Goal: Transaction & Acquisition: Purchase product/service

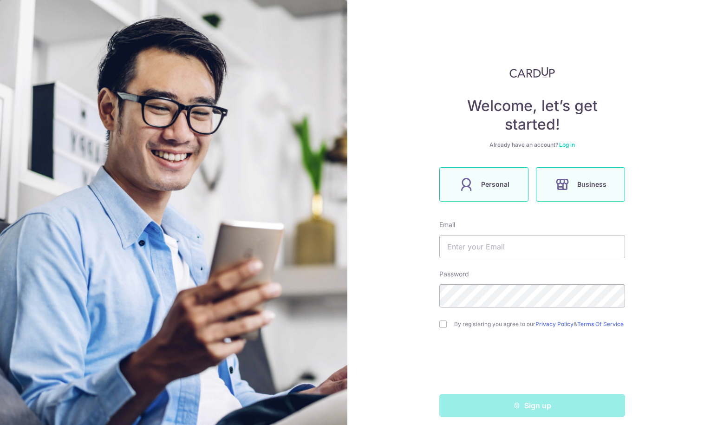
click at [467, 181] on icon at bounding box center [466, 184] width 15 height 15
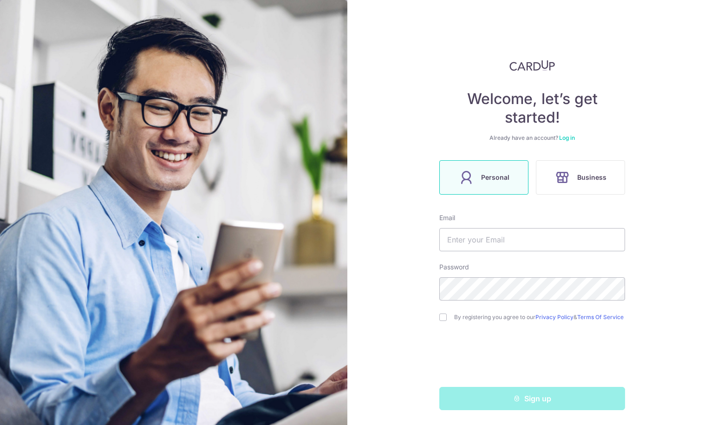
scroll to position [11, 0]
click at [466, 234] on input "text" at bounding box center [533, 239] width 186 height 23
type input "[EMAIL_ADDRESS][DOMAIN_NAME]"
click at [440, 251] on form "Email rtosin@gmail.com Password By registering you agree to our Privacy Policy …" at bounding box center [533, 311] width 186 height 197
click at [442, 317] on input "checkbox" at bounding box center [443, 317] width 7 height 7
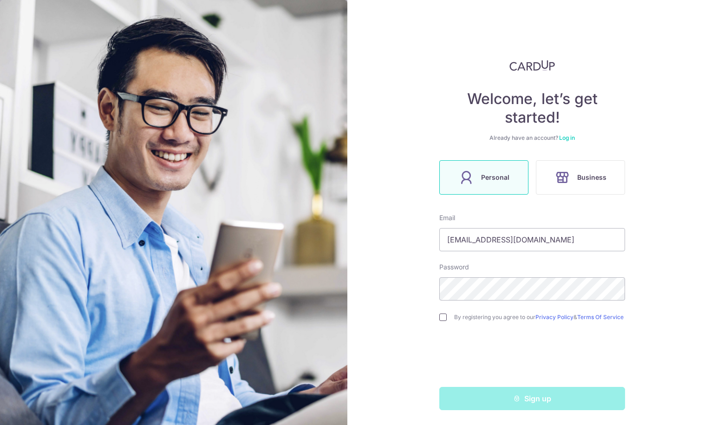
checkbox input "true"
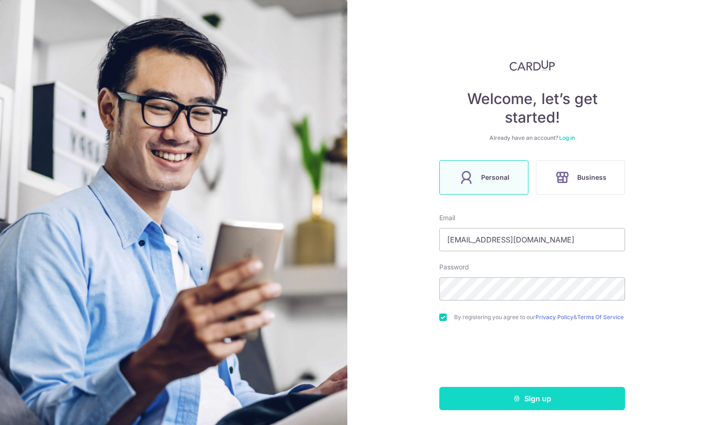
click at [534, 400] on button "Sign up" at bounding box center [533, 398] width 186 height 23
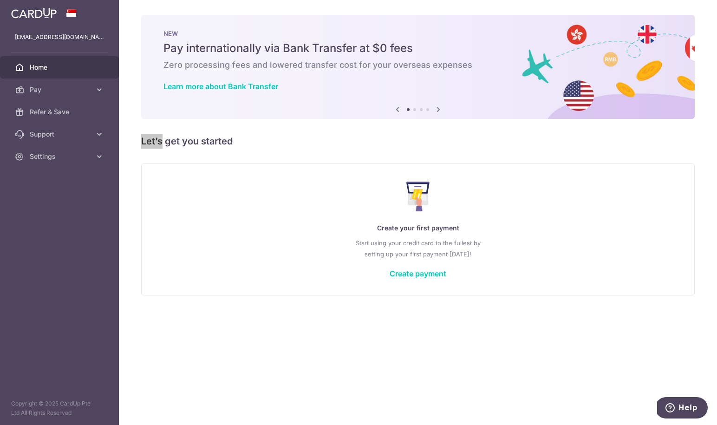
click at [453, 119] on div "× Pause Schedule Pause all future payments in this series Pause just this one p…" at bounding box center [418, 212] width 598 height 425
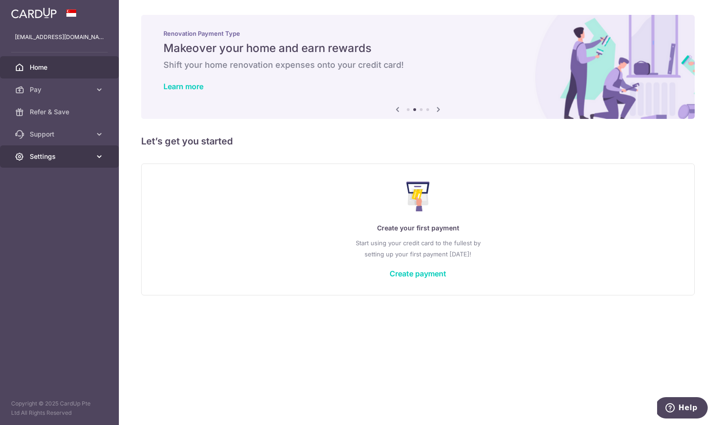
click at [63, 156] on span "Settings" at bounding box center [60, 156] width 61 height 9
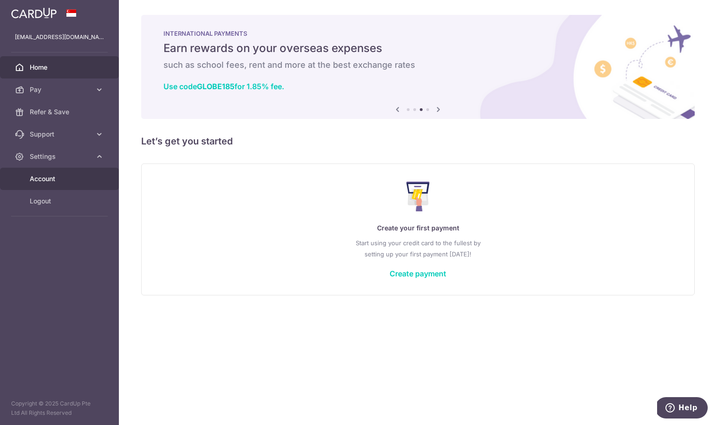
click at [55, 183] on span "Account" at bounding box center [60, 178] width 61 height 9
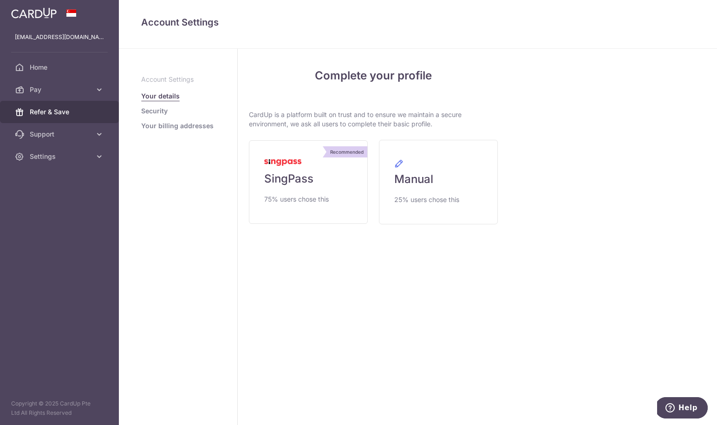
click at [59, 112] on span "Refer & Save" at bounding box center [60, 111] width 61 height 9
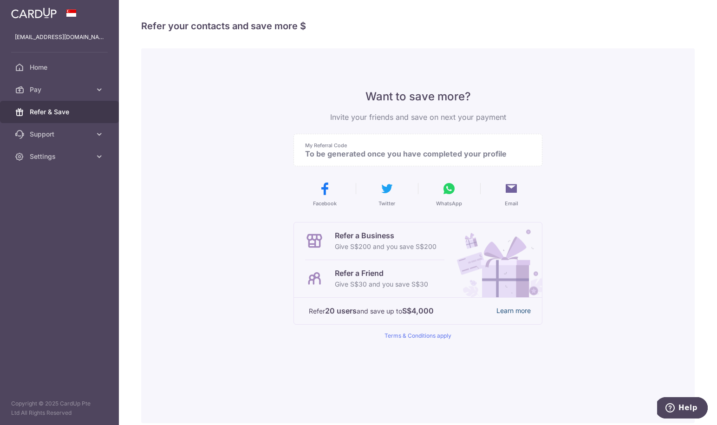
click at [524, 313] on link "Learn more" at bounding box center [514, 311] width 34 height 12
click at [63, 70] on span "Home" at bounding box center [60, 67] width 61 height 9
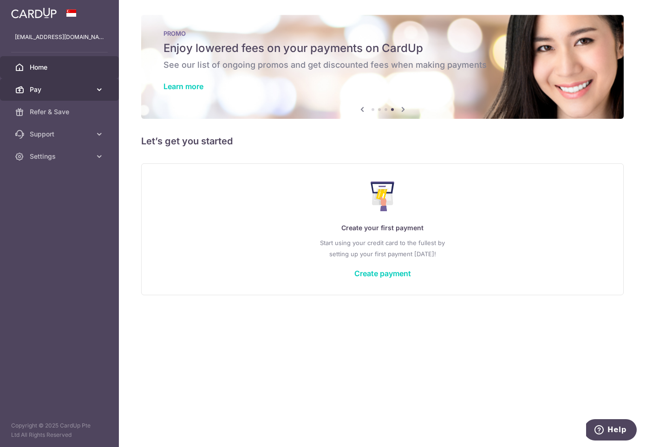
drag, startPoint x: 249, startPoint y: 212, endPoint x: 118, endPoint y: 80, distance: 186.0
click at [247, 209] on div "Create your first payment Start using your credit card to the fullest by settin…" at bounding box center [383, 229] width 460 height 110
click at [49, 16] on img at bounding box center [34, 12] width 46 height 11
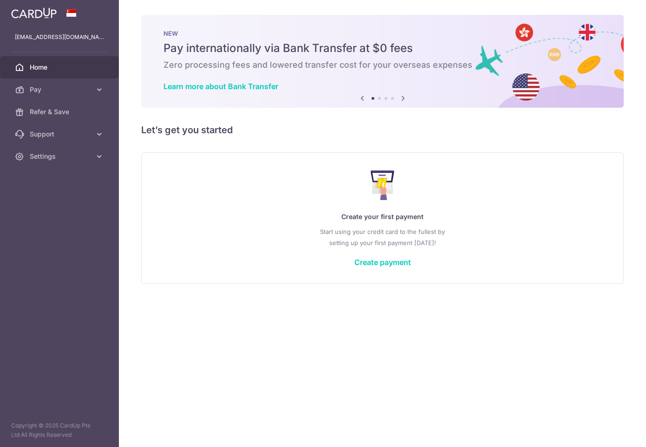
click at [49, 16] on img at bounding box center [34, 12] width 46 height 11
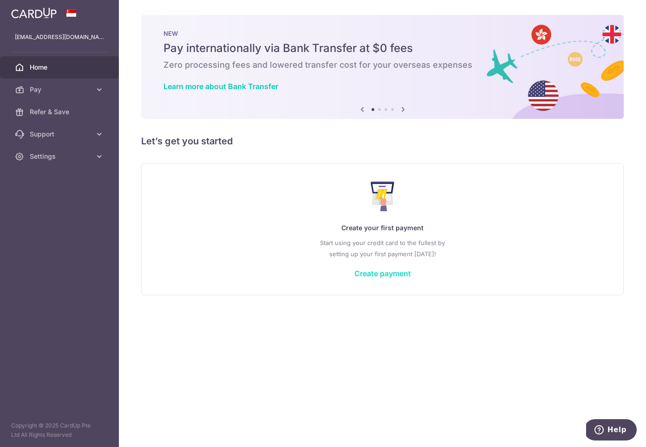
click at [393, 276] on link "Create payment" at bounding box center [383, 273] width 57 height 9
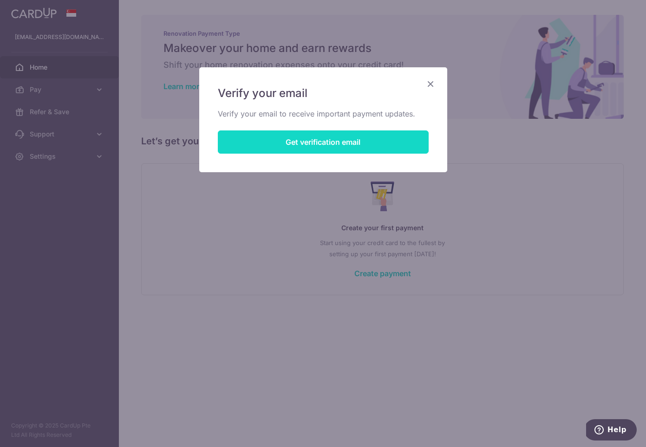
click at [331, 151] on button "Get verification email" at bounding box center [323, 142] width 211 height 23
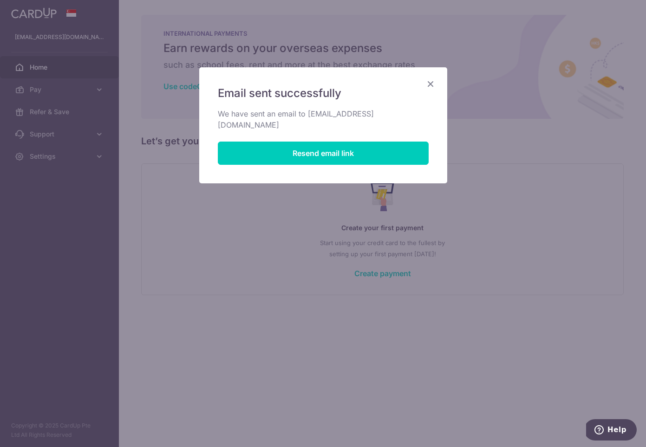
click at [432, 82] on icon "Close" at bounding box center [430, 84] width 11 height 12
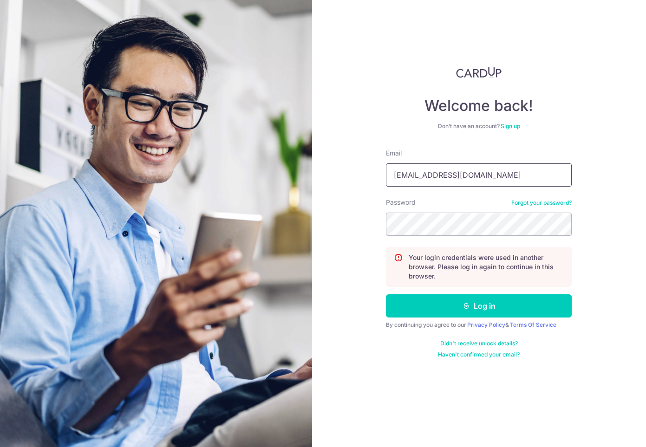
type input "[EMAIL_ADDRESS][DOMAIN_NAME]"
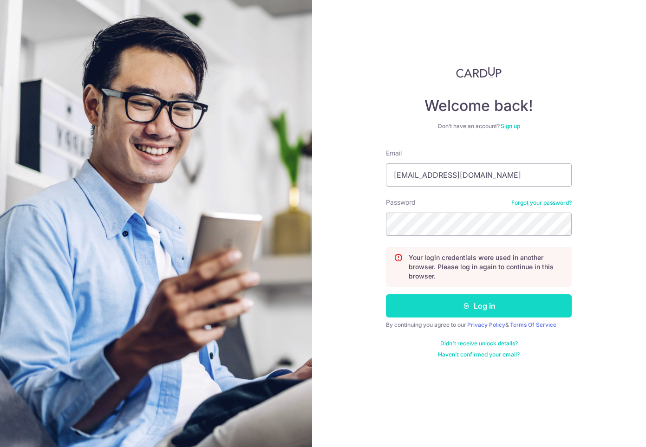
click at [501, 309] on button "Log in" at bounding box center [479, 306] width 186 height 23
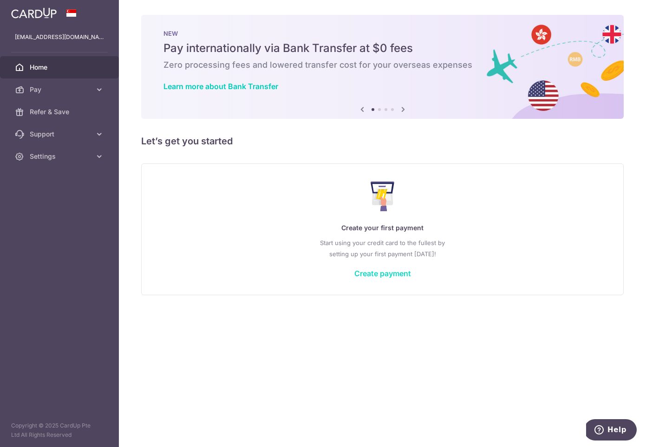
click at [395, 273] on link "Create payment" at bounding box center [383, 273] width 57 height 9
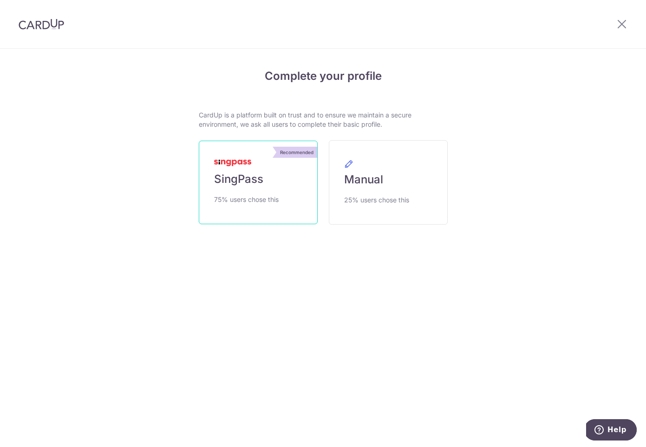
click at [234, 184] on span "SingPass" at bounding box center [238, 179] width 49 height 15
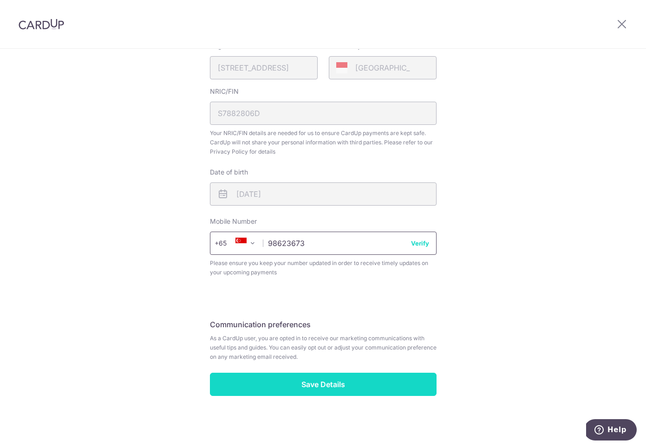
scroll to position [241, 0]
type input "98623673"
click at [323, 387] on input "Save Details" at bounding box center [323, 384] width 227 height 23
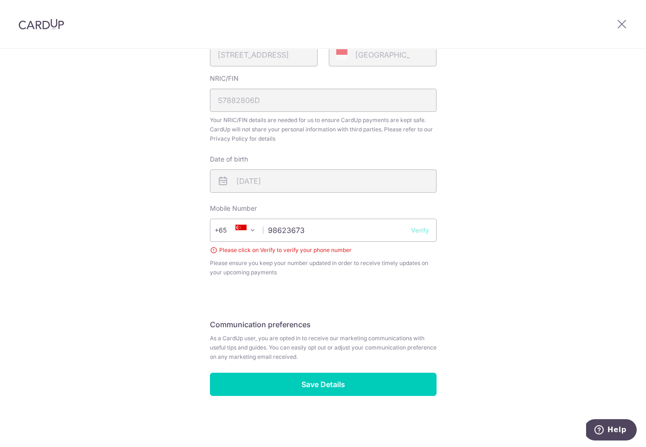
click at [419, 229] on button "Verify" at bounding box center [420, 230] width 18 height 9
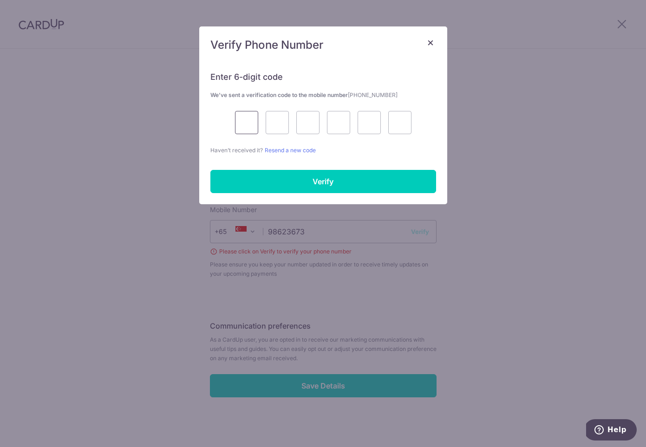
click at [246, 125] on input "text" at bounding box center [246, 122] width 23 height 23
type input "7"
type input "6"
type input "1"
type input "4"
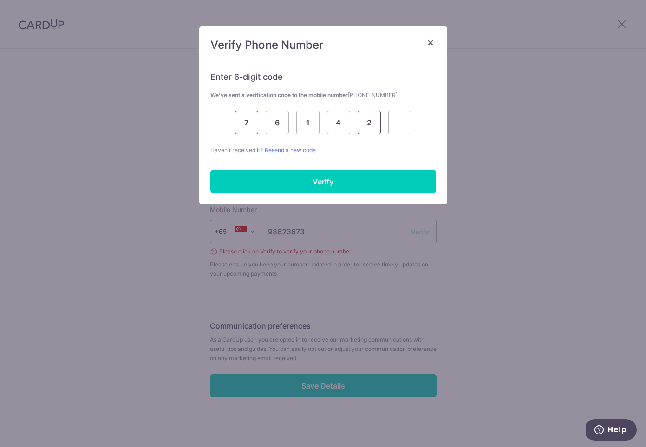
type input "2"
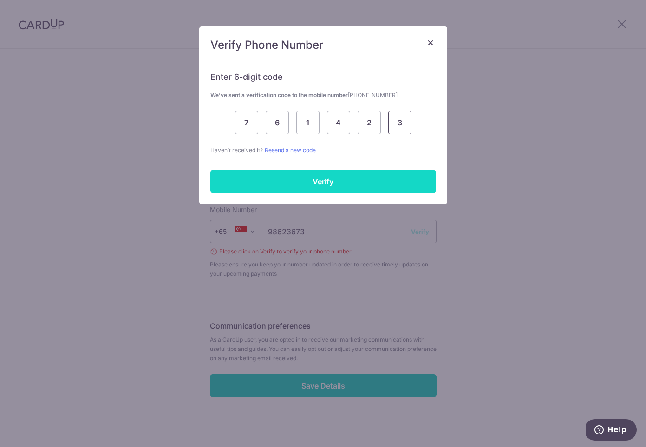
type input "3"
click at [292, 179] on input "Verify" at bounding box center [323, 181] width 226 height 23
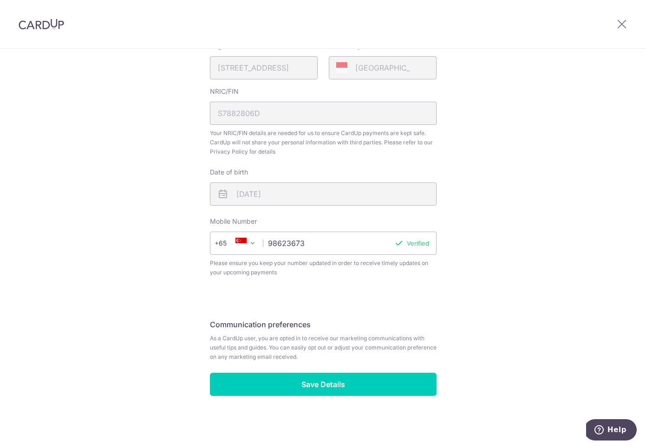
scroll to position [241, 0]
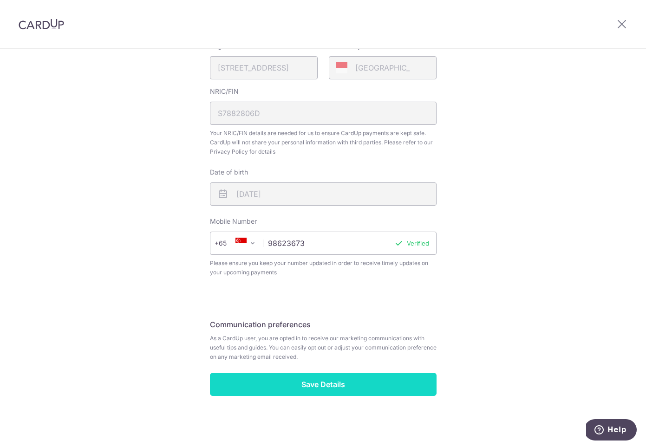
click at [339, 388] on input "Save Details" at bounding box center [323, 384] width 227 height 23
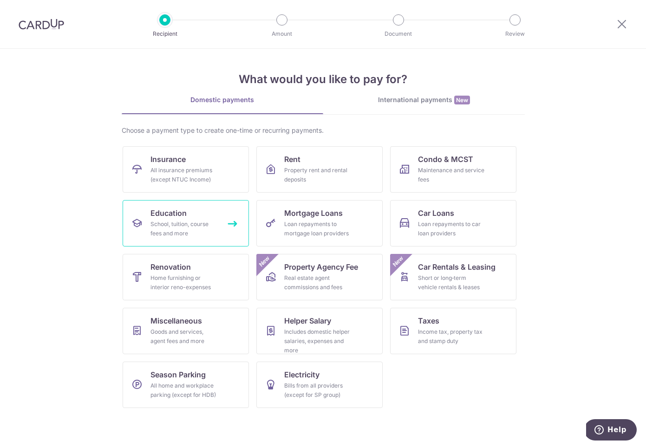
click at [192, 220] on div "School, tuition, course fees and more" at bounding box center [184, 229] width 67 height 19
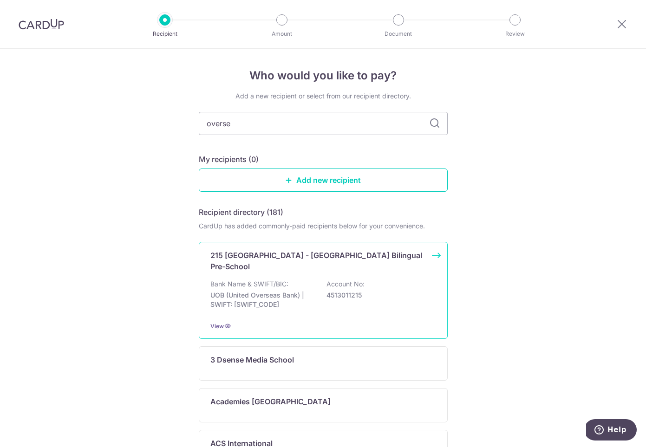
type input "oversea"
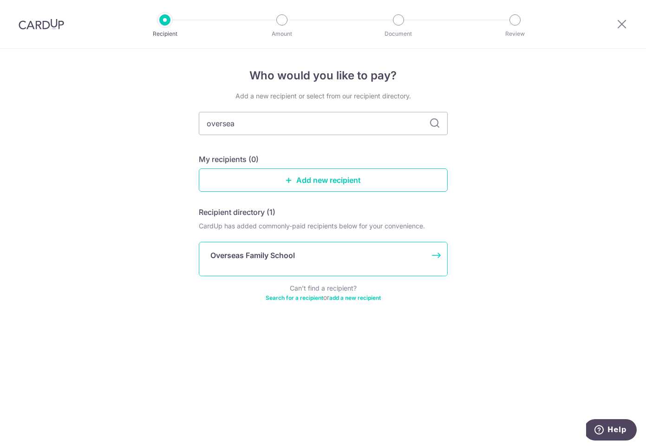
click at [256, 252] on p "Overseas Family School" at bounding box center [252, 255] width 85 height 11
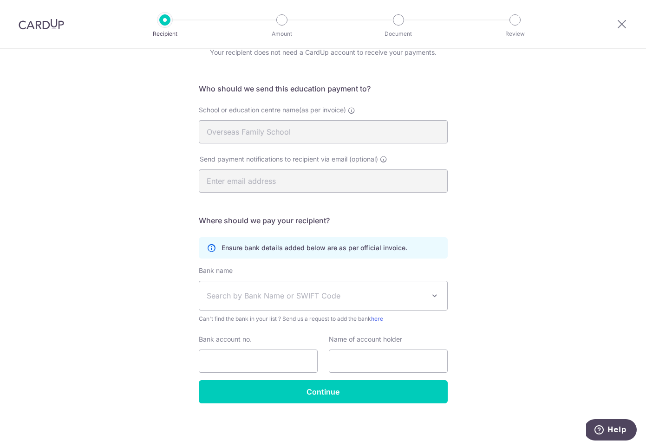
scroll to position [44, 0]
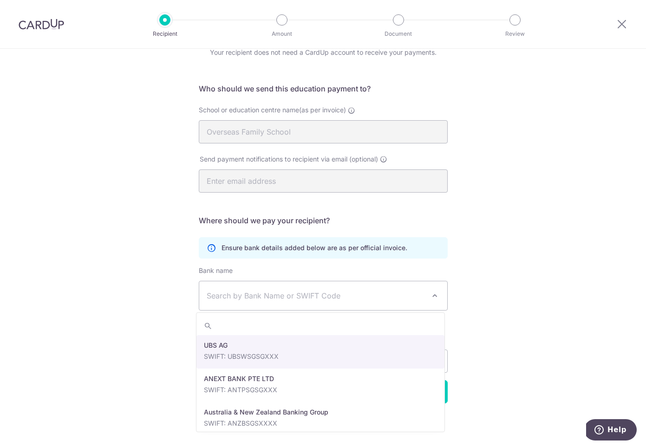
click at [253, 293] on span "Search by Bank Name or SWIFT Code" at bounding box center [316, 295] width 218 height 11
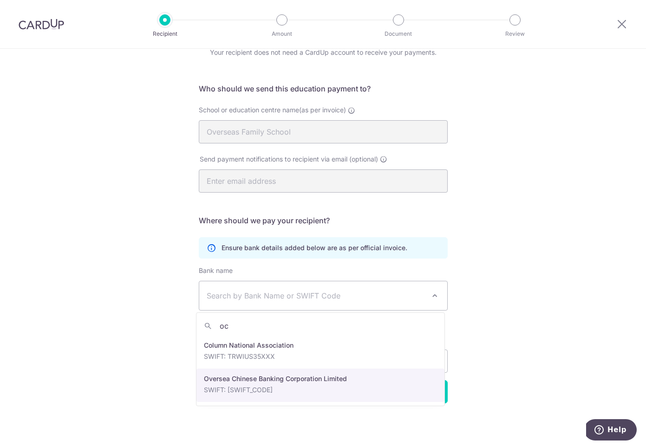
type input "oc"
select select "12"
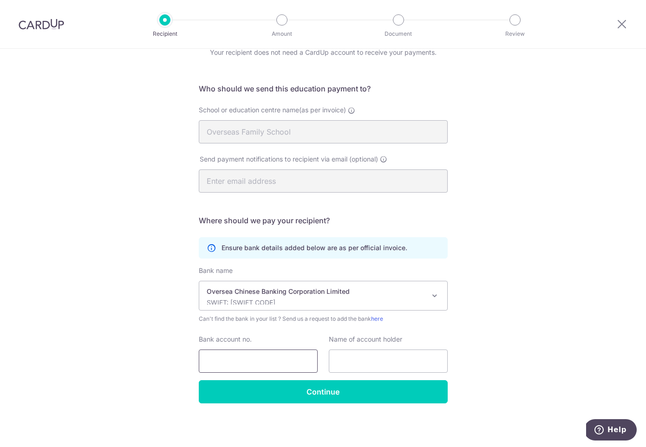
click at [246, 357] on input "Bank account no." at bounding box center [258, 361] width 119 height 23
type input "581299674001"
type input "Overseas Family School Limited"
click at [219, 363] on input "581299674001" at bounding box center [258, 361] width 119 height 23
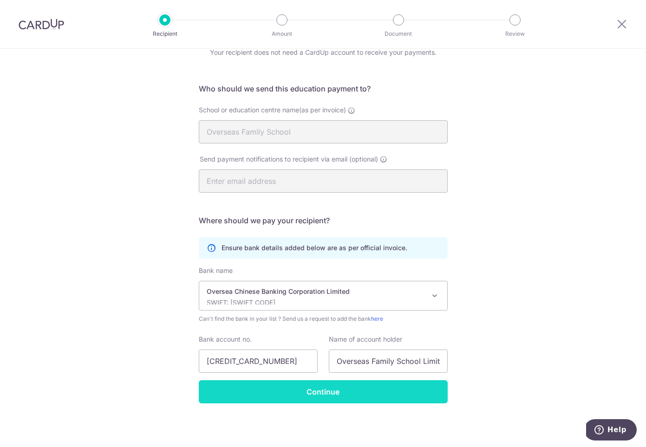
click at [348, 393] on input "Continue" at bounding box center [323, 392] width 249 height 23
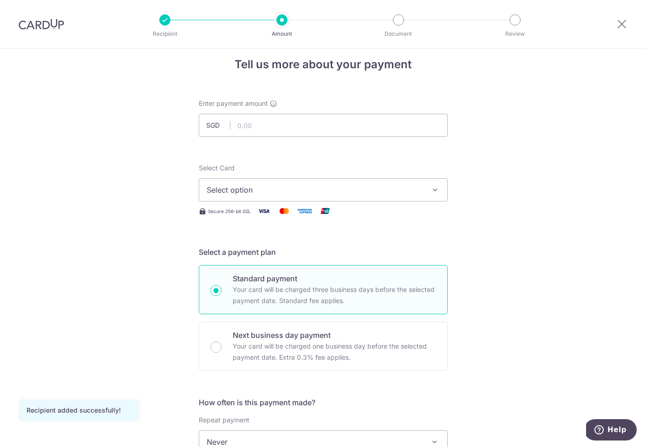
scroll to position [29, 0]
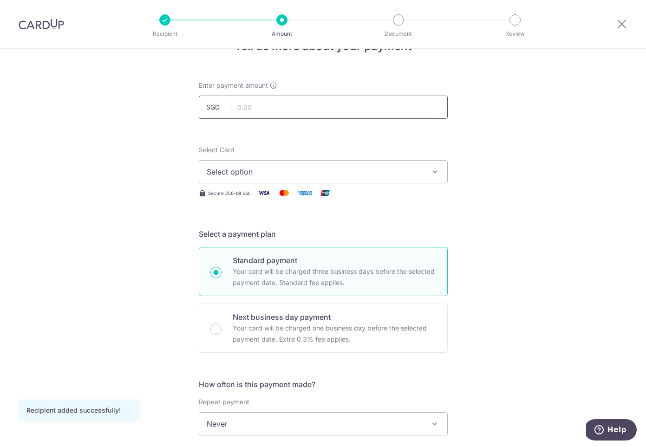
click at [256, 112] on input "text" at bounding box center [323, 107] width 249 height 23
type input "173.10"
click at [283, 177] on span "Select option" at bounding box center [315, 171] width 217 height 11
click at [258, 196] on span "Add credit card" at bounding box center [331, 197] width 217 height 9
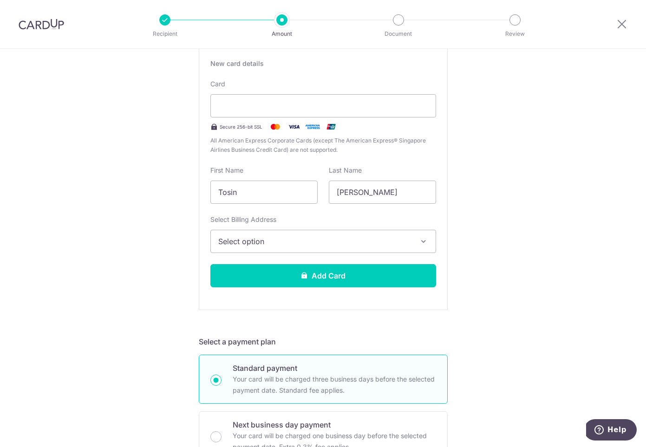
scroll to position [181, 0]
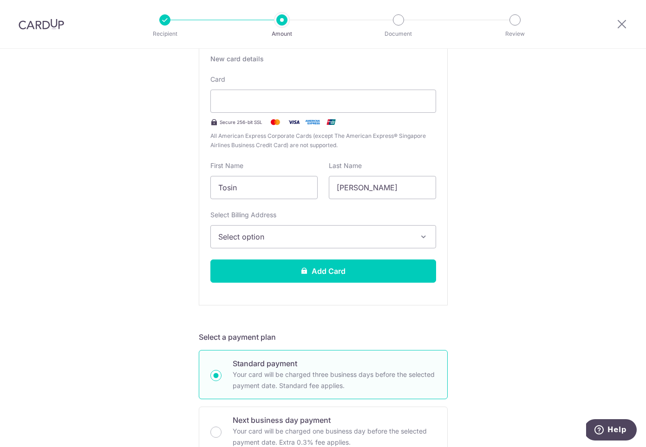
click at [291, 238] on span "Select option" at bounding box center [314, 236] width 193 height 11
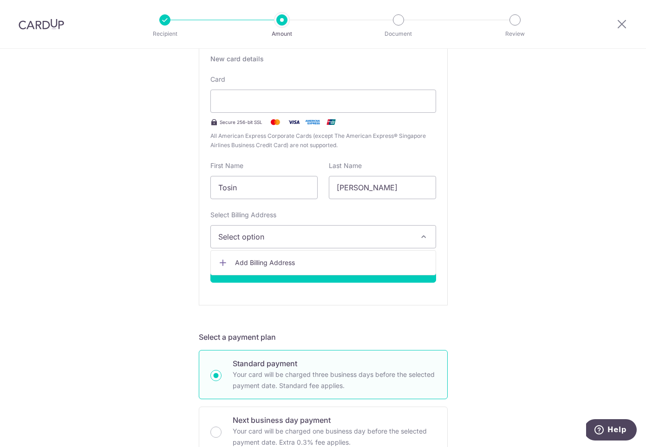
scroll to position [180, 0]
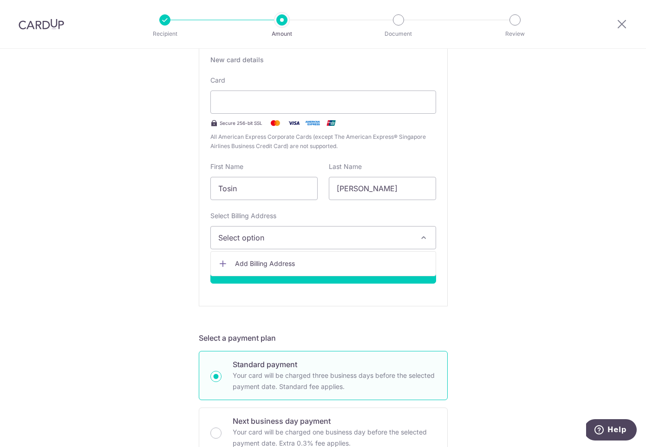
click at [273, 267] on span "Add Billing Address" at bounding box center [331, 263] width 193 height 9
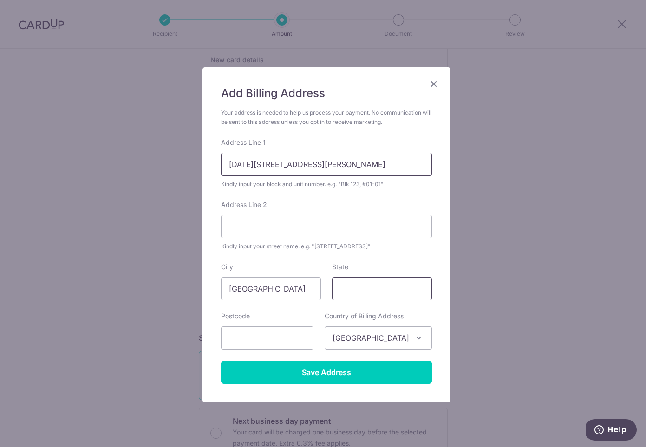
type input "23 Mar Thoma Road #10-03"
type input "Singapore"
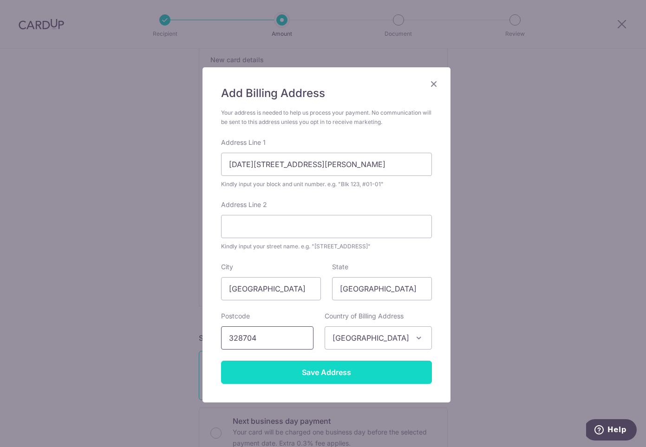
type input "328704"
click at [320, 373] on input "Save Address" at bounding box center [326, 372] width 211 height 23
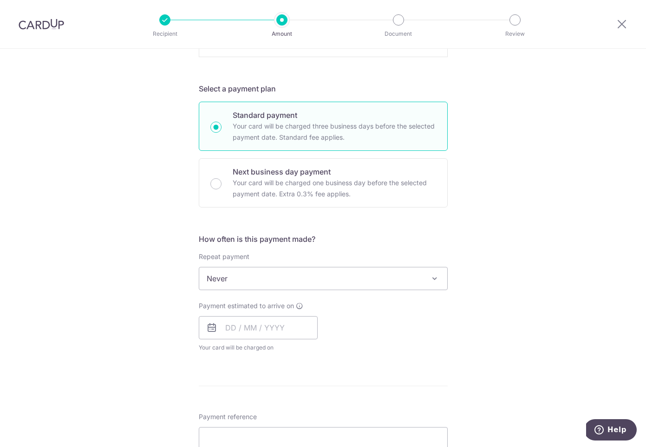
scroll to position [438, 0]
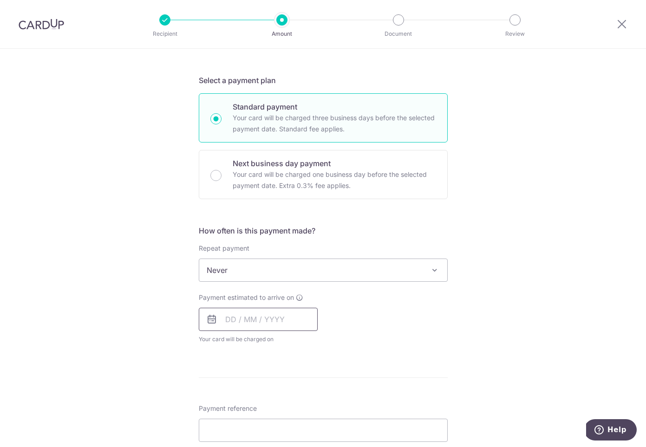
click at [230, 322] on input "text" at bounding box center [258, 319] width 119 height 23
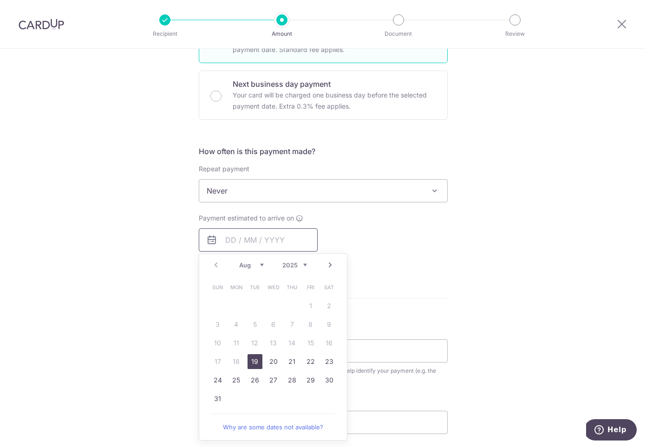
scroll to position [517, 0]
click at [431, 315] on form "Enter payment amount SGD 173.10 173.10 Recipient added successfully! Select Car…" at bounding box center [323, 88] width 249 height 991
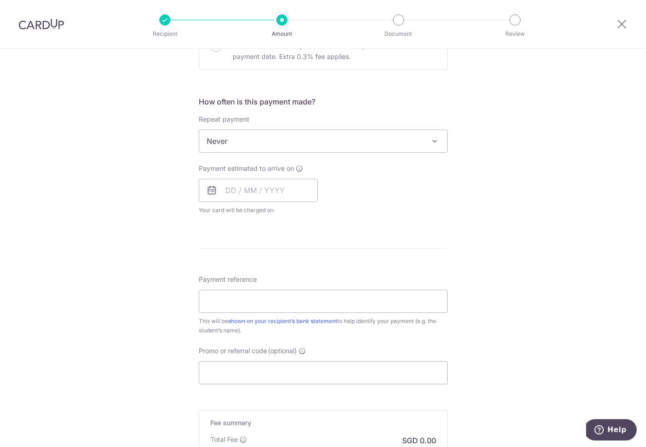
scroll to position [570, 0]
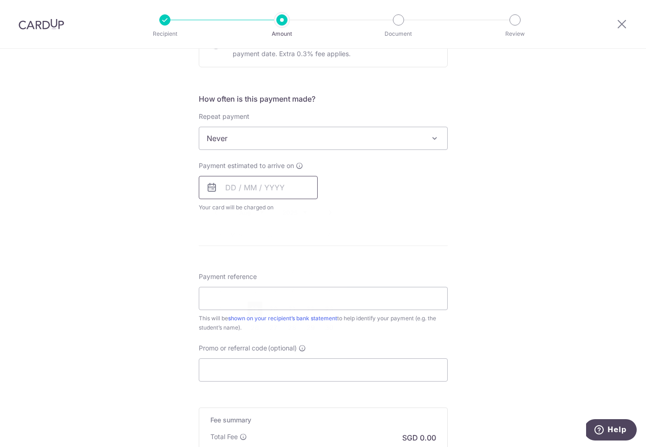
click at [256, 184] on input "text" at bounding box center [258, 187] width 119 height 23
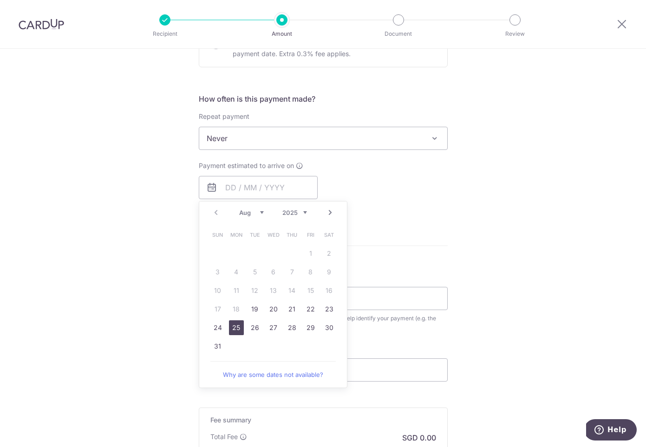
click at [231, 327] on link "25" at bounding box center [236, 328] width 15 height 15
type input "[DATE]"
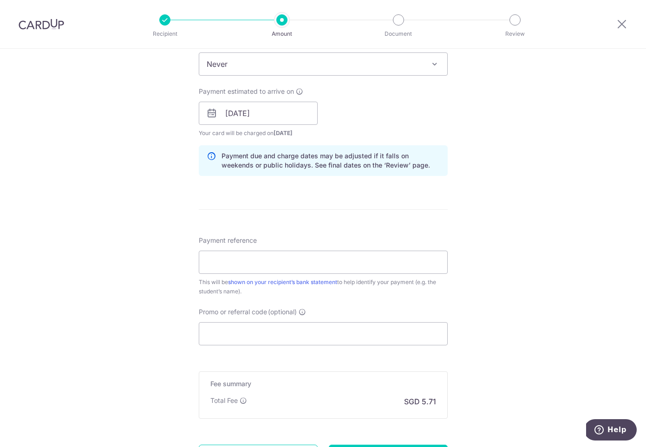
scroll to position [646, 0]
click at [315, 256] on input "Payment reference" at bounding box center [323, 261] width 249 height 23
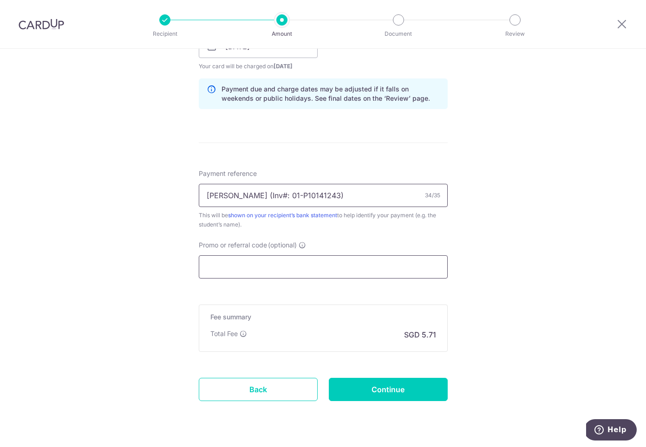
scroll to position [713, 0]
type input "Marissa Tosin (Inv#: 01-P10141243)"
click at [303, 262] on input "Promo or referral code (optional)" at bounding box center [323, 265] width 249 height 23
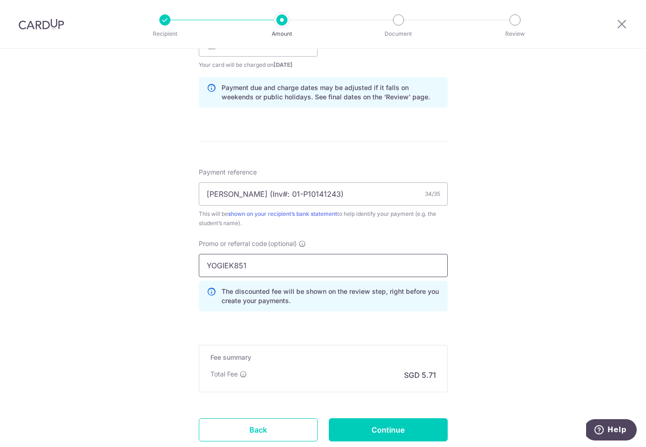
type input "YOGIEK851"
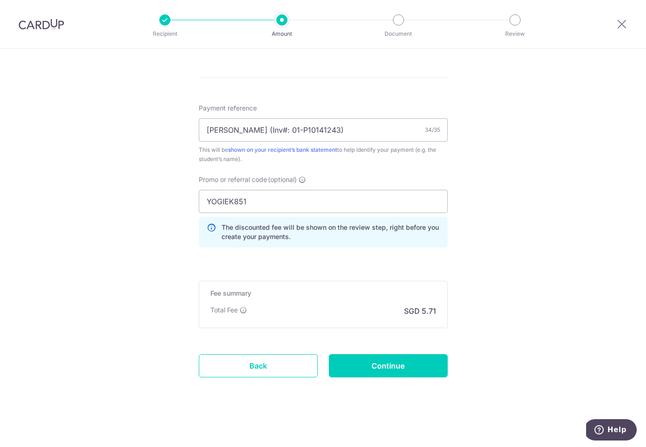
scroll to position [777, 0]
click at [399, 371] on input "Continue" at bounding box center [388, 366] width 119 height 23
type input "Create Schedule"
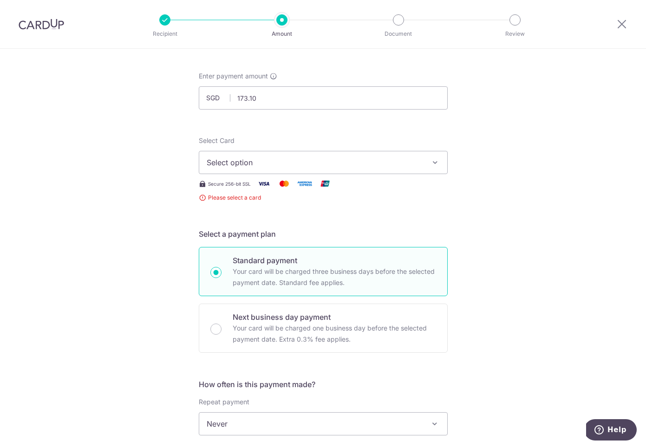
scroll to position [38, 0]
click at [350, 167] on span "Select option" at bounding box center [315, 163] width 217 height 11
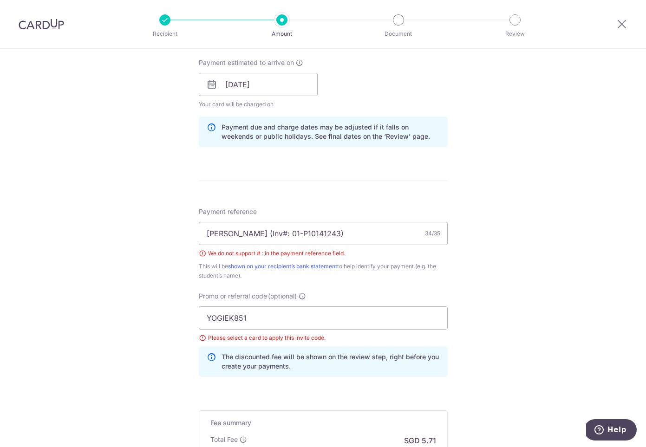
scroll to position [429, 0]
click at [273, 232] on input "[PERSON_NAME] (Inv#: 01-P10141243)" at bounding box center [323, 232] width 249 height 23
type input "[PERSON_NAME] (Inv: 01-P10141243)"
click at [286, 315] on input "YOGIEK851" at bounding box center [323, 316] width 249 height 23
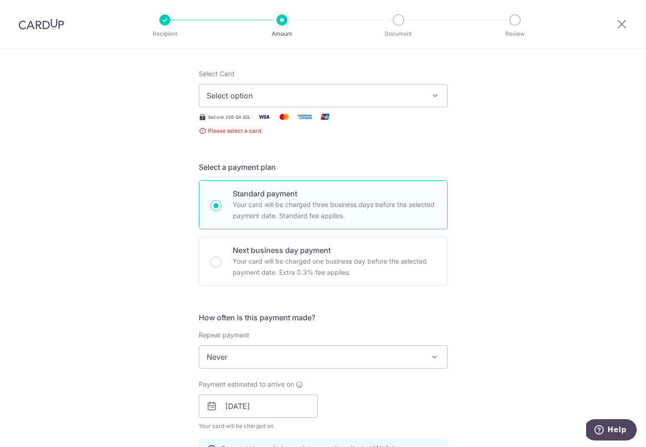
scroll to position [52, 0]
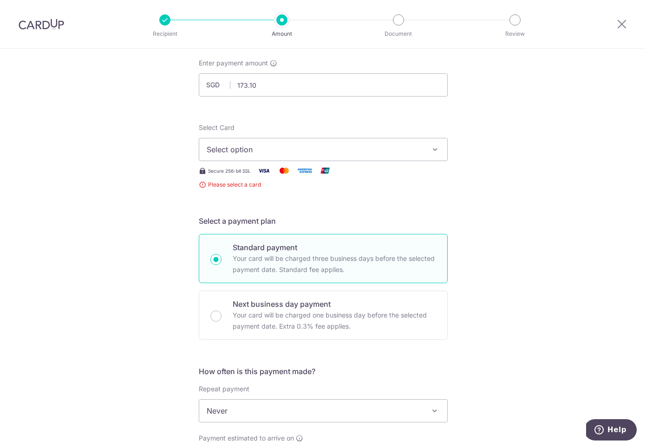
click at [274, 152] on span "Select option" at bounding box center [315, 149] width 217 height 11
click at [270, 177] on span "Add credit card" at bounding box center [331, 175] width 217 height 9
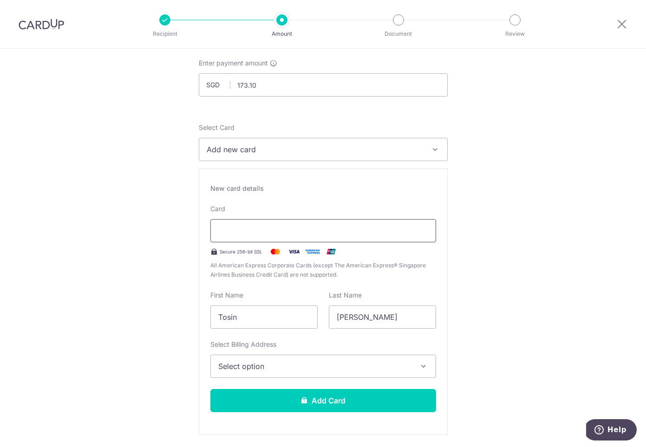
scroll to position [53, 0]
click at [348, 363] on span "Select option" at bounding box center [314, 365] width 193 height 11
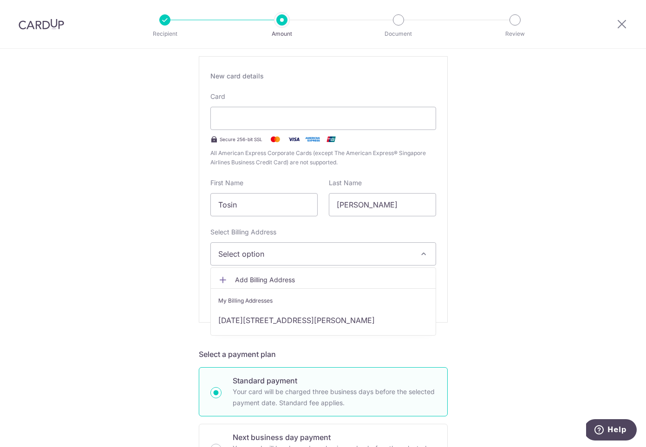
scroll to position [168, 0]
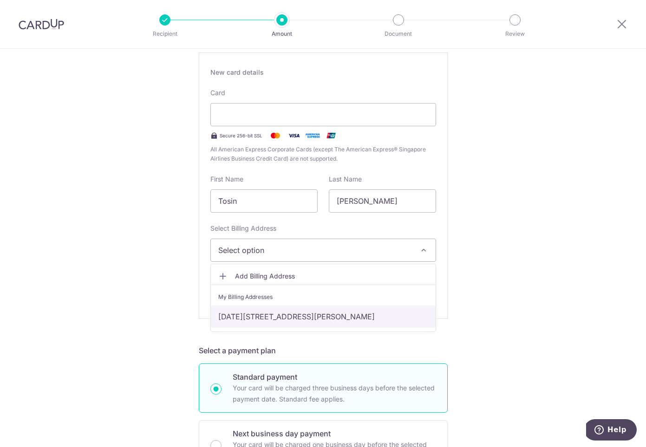
click at [348, 315] on link "[DATE][STREET_ADDRESS][PERSON_NAME]" at bounding box center [323, 317] width 225 height 22
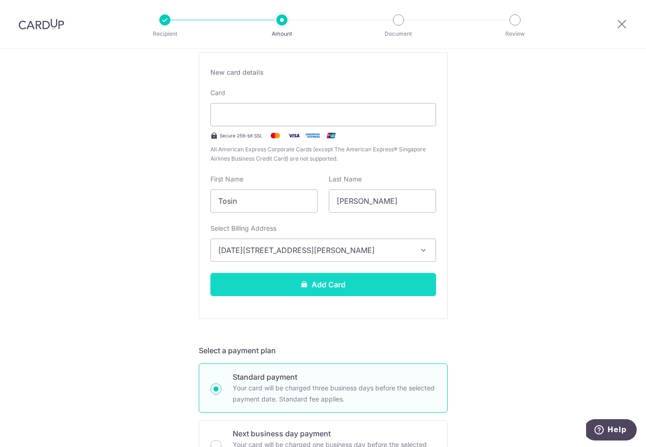
click at [340, 283] on button "Add Card" at bounding box center [323, 284] width 226 height 23
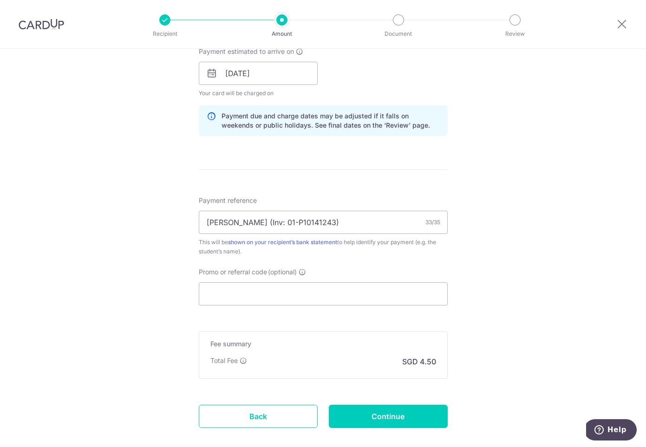
scroll to position [433, 0]
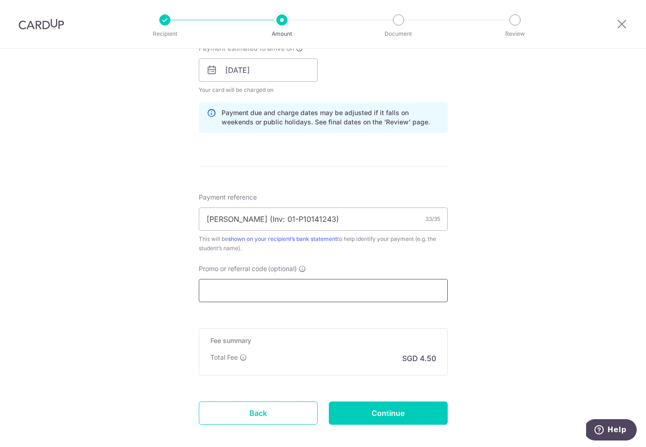
click at [384, 291] on input "Promo or referral code (optional)" at bounding box center [323, 290] width 249 height 23
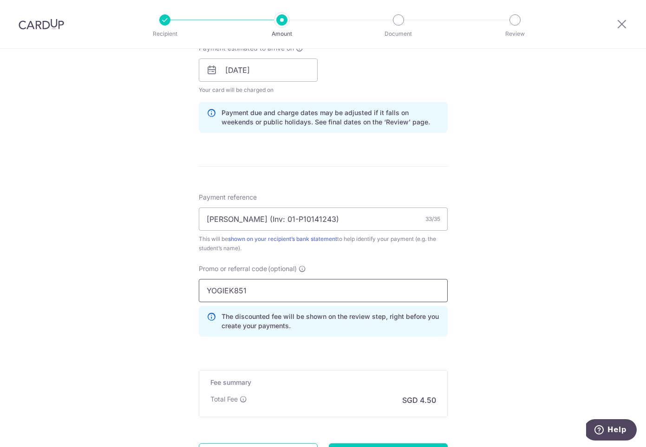
type input "YOGIEK851"
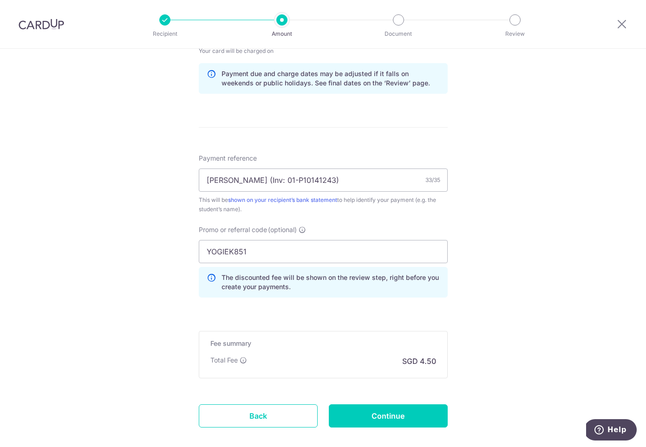
scroll to position [492, 0]
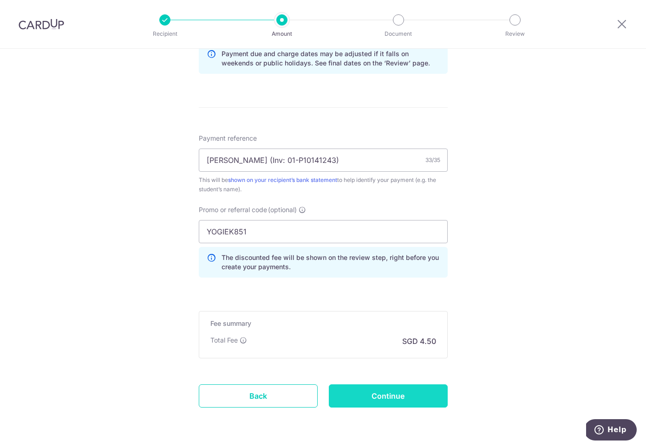
click at [405, 396] on input "Continue" at bounding box center [388, 396] width 119 height 23
type input "Create Schedule"
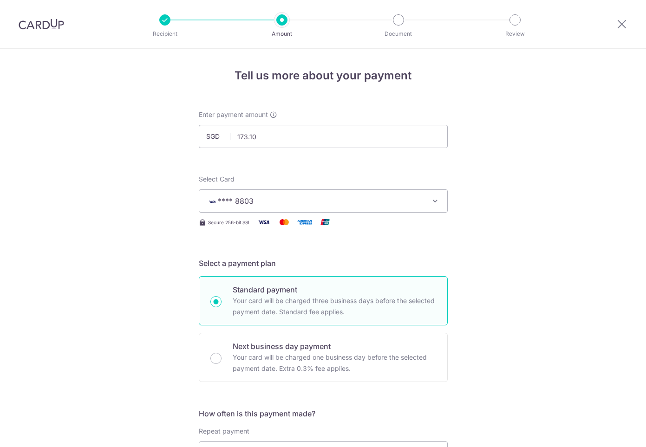
scroll to position [535, 0]
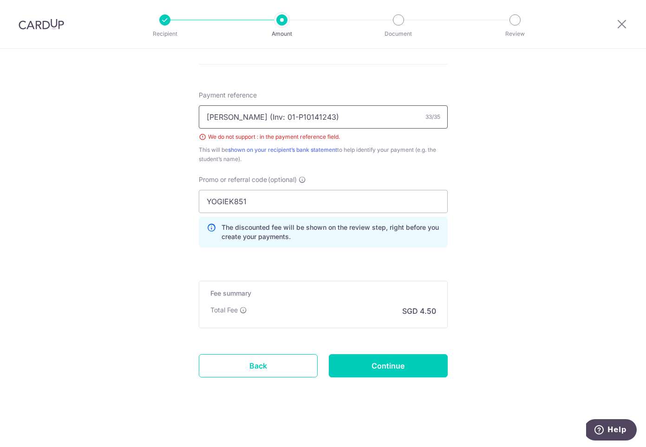
drag, startPoint x: 269, startPoint y: 118, endPoint x: 284, endPoint y: 110, distance: 16.6
click at [271, 116] on input "[PERSON_NAME] (Inv: 01-P10141243)" at bounding box center [323, 116] width 249 height 23
type input "[PERSON_NAME] (Inv 01-P10141243)"
drag, startPoint x: 418, startPoint y: 312, endPoint x: 447, endPoint y: 312, distance: 29.3
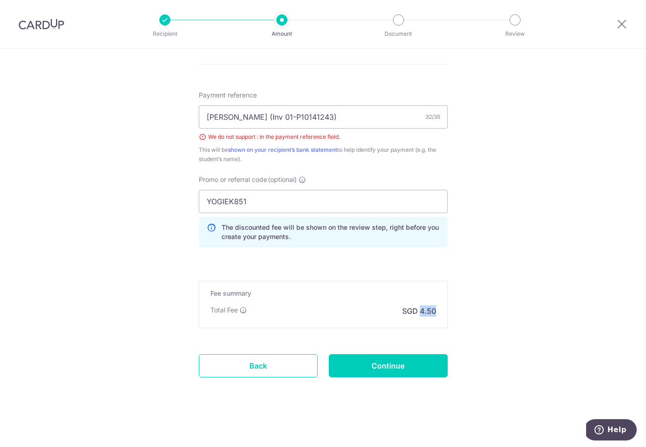
click at [403, 371] on input "Continue" at bounding box center [388, 366] width 119 height 23
type input "Create Schedule"
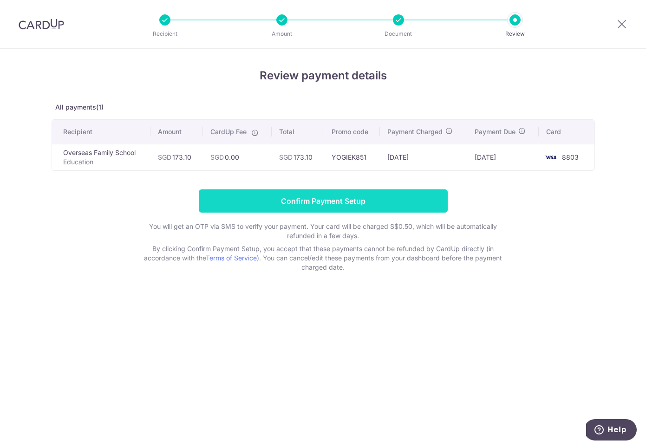
click at [320, 202] on input "Confirm Payment Setup" at bounding box center [323, 201] width 249 height 23
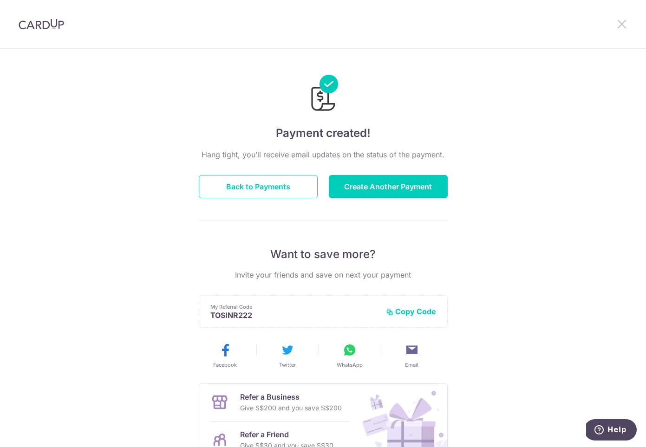
click at [624, 25] on icon at bounding box center [622, 24] width 11 height 12
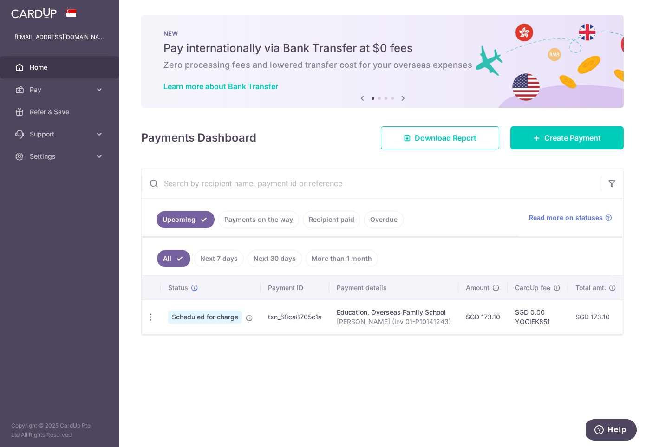
click at [312, 367] on div "× Pause Schedule Pause all future payments in this series Pause just this one p…" at bounding box center [382, 223] width 527 height 447
click at [568, 139] on span "Create Payment" at bounding box center [573, 137] width 57 height 11
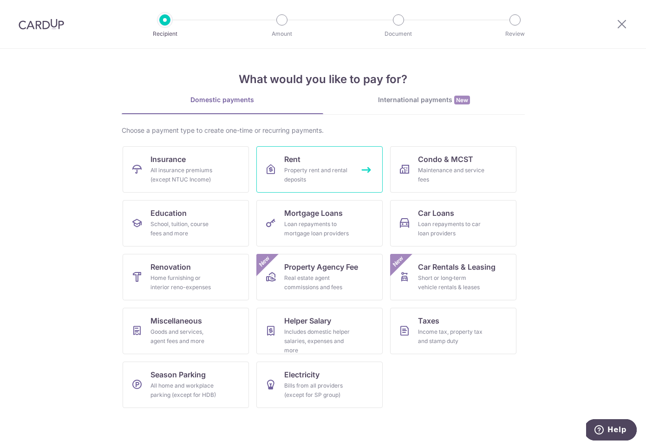
click at [320, 168] on div "Property rent and rental deposits" at bounding box center [317, 175] width 67 height 19
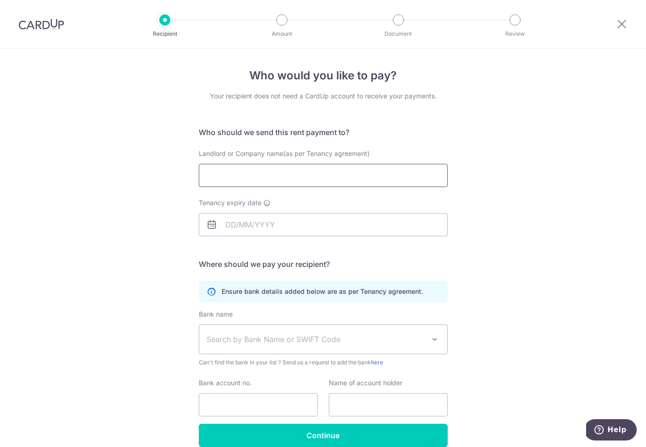
click at [314, 174] on input "Landlord or Company name(as per Tenancy agreement)" at bounding box center [323, 175] width 249 height 23
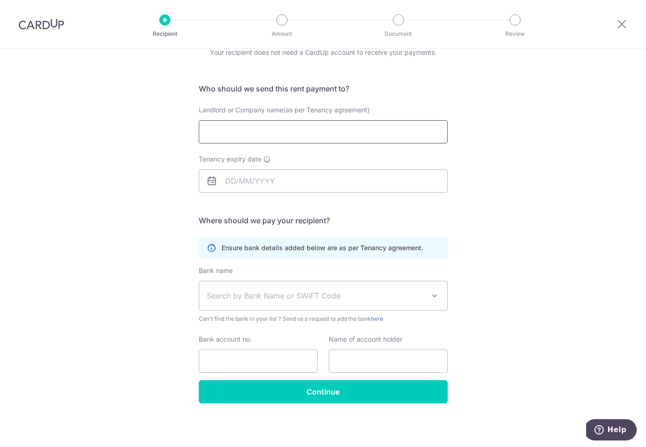
scroll to position [44, 0]
click at [244, 293] on span "Search by Bank Name or SWIFT Code" at bounding box center [316, 295] width 218 height 11
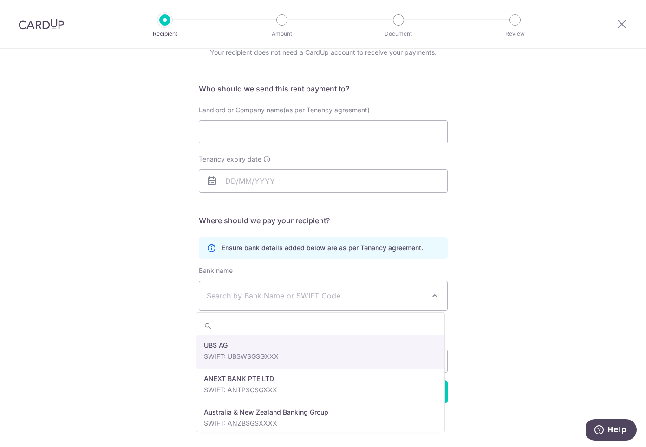
click at [504, 230] on div "Who would you like to pay? Your recipient does not need a CardUp account to rec…" at bounding box center [323, 226] width 646 height 442
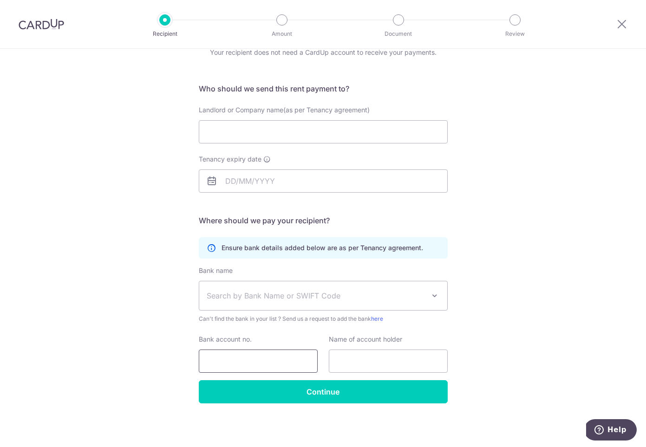
click at [221, 357] on input "Bank account no." at bounding box center [258, 361] width 119 height 23
click at [387, 360] on input "text" at bounding box center [388, 361] width 119 height 23
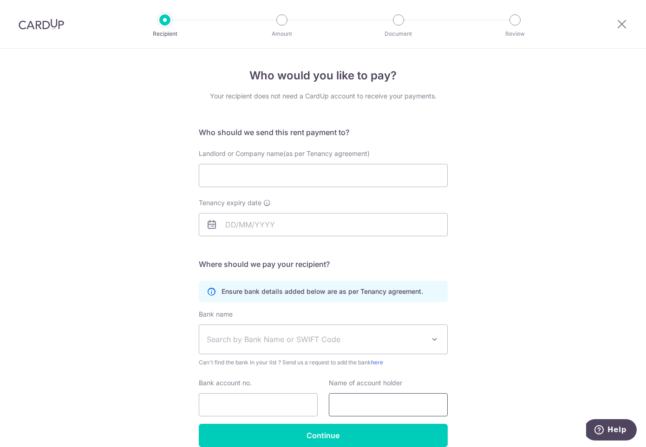
scroll to position [1, 0]
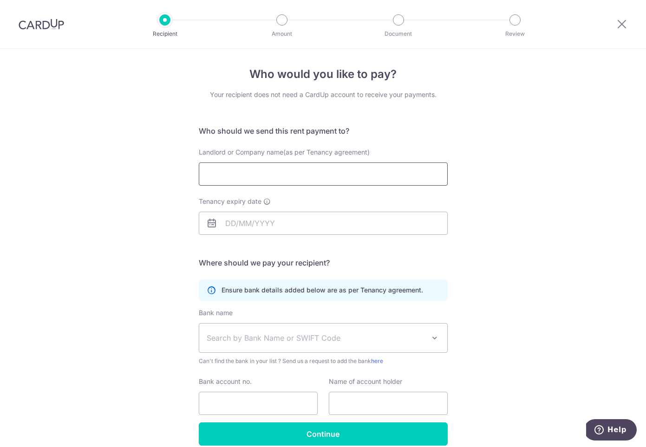
click at [244, 179] on input "Landlord or Company name(as per Tenancy agreement)" at bounding box center [323, 174] width 249 height 23
type input "T"
type input "Tang Hui Ling"
click at [208, 223] on icon at bounding box center [211, 223] width 11 height 11
click at [225, 223] on input "Tenancy expiry date" at bounding box center [323, 223] width 249 height 23
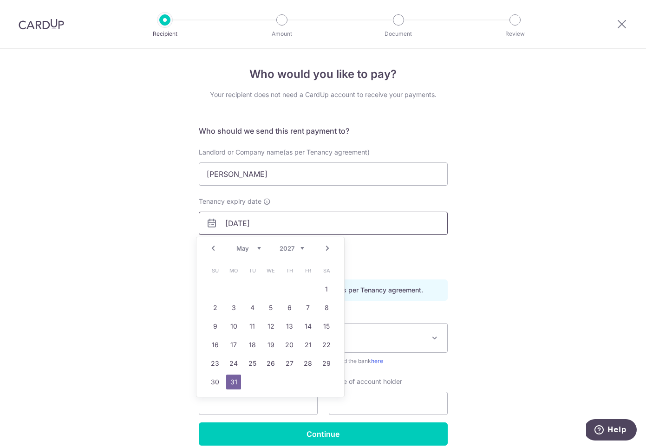
type input "[DATE]"
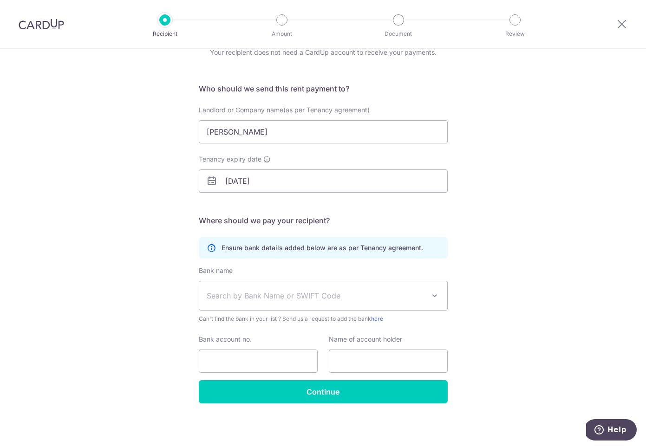
scroll to position [44, 0]
click at [354, 296] on span "Search by Bank Name or SWIFT Code" at bounding box center [316, 295] width 218 height 11
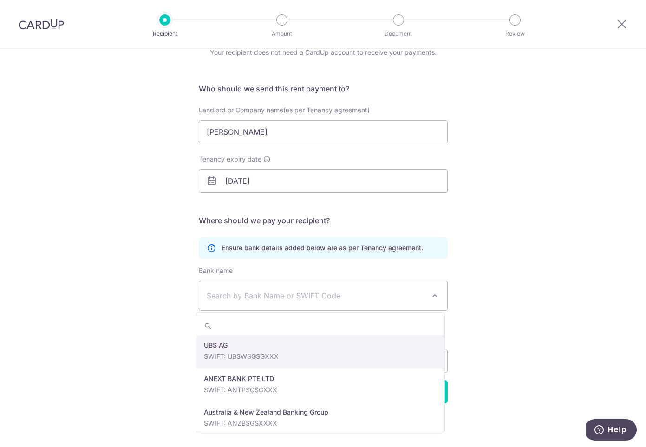
click at [485, 244] on div "Who would you like to pay? Your recipient does not need a CardUp account to rec…" at bounding box center [323, 226] width 646 height 442
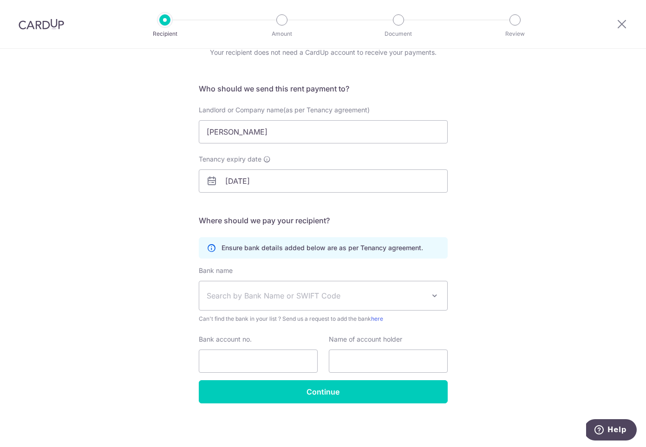
scroll to position [43, 0]
click at [266, 296] on span "Search by Bank Name or SWIFT Code" at bounding box center [316, 296] width 218 height 11
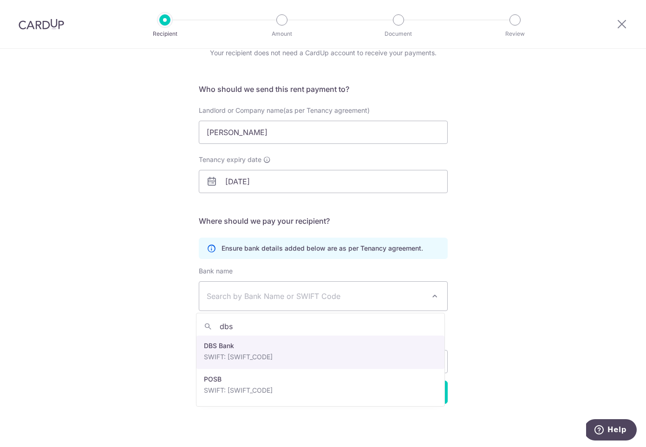
type input "dbs"
select select "6"
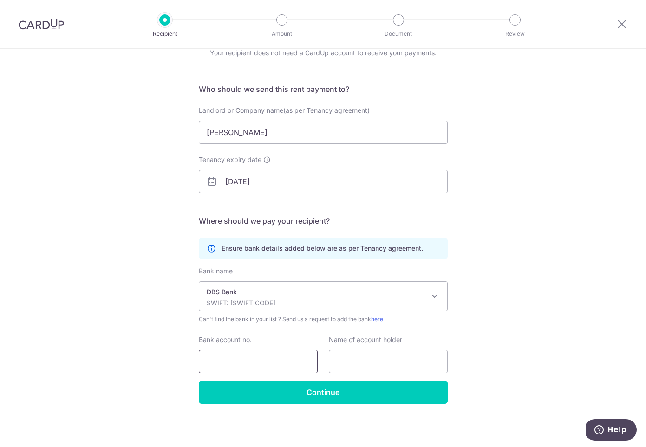
click at [260, 361] on input "Bank account no." at bounding box center [258, 361] width 119 height 23
drag, startPoint x: 228, startPoint y: 129, endPoint x: 170, endPoint y: 123, distance: 57.9
click at [170, 123] on div "Who would you like to pay? Your recipient does not need a CardUp account to rec…" at bounding box center [323, 227] width 646 height 442
click at [356, 355] on input "text" at bounding box center [388, 361] width 119 height 23
paste input "Tang Hui Ling"
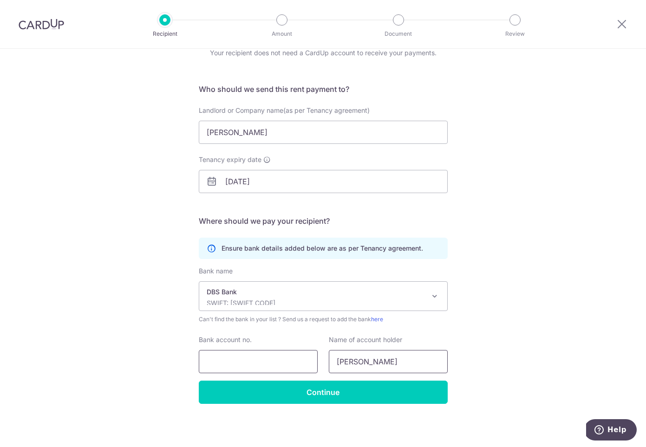
type input "Tang Hui Ling"
click at [254, 364] on input "Bank account no." at bounding box center [258, 361] width 119 height 23
drag, startPoint x: 216, startPoint y: 362, endPoint x: 193, endPoint y: 358, distance: 22.6
click at [193, 358] on div "Bank account no. 1205838634" at bounding box center [258, 354] width 130 height 38
type input "1205838634"
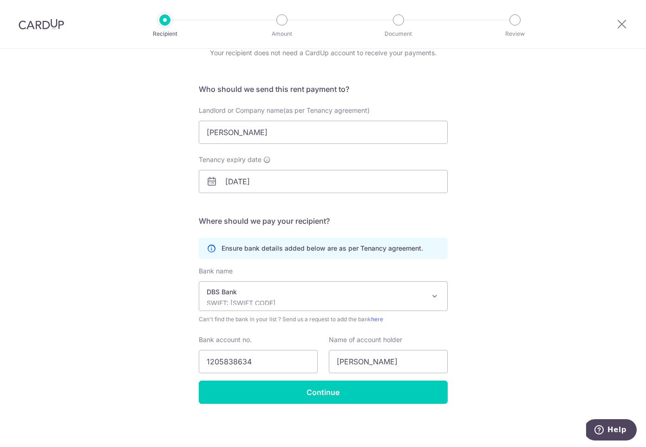
click at [482, 366] on div "Who would you like to pay? Your recipient does not need a CardUp account to rec…" at bounding box center [323, 227] width 646 height 442
drag, startPoint x: 217, startPoint y: 360, endPoint x: 196, endPoint y: 374, distance: 25.4
click at [217, 360] on input "1205838634" at bounding box center [258, 361] width 119 height 23
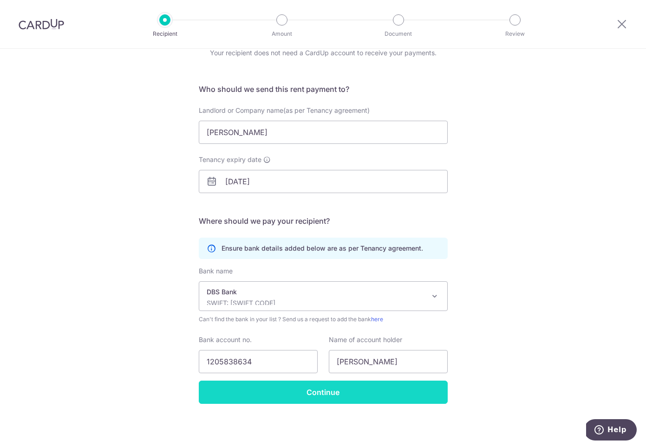
click at [349, 391] on input "Continue" at bounding box center [323, 392] width 249 height 23
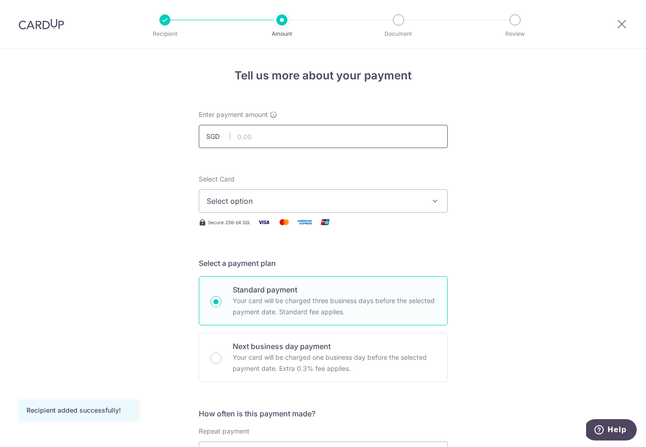
click at [259, 138] on input "text" at bounding box center [323, 136] width 249 height 23
type input "3,100.00"
click at [267, 197] on span "Select option" at bounding box center [315, 201] width 217 height 11
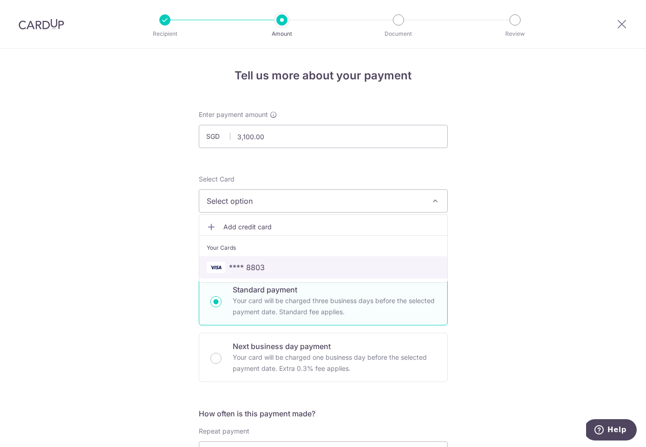
click at [240, 262] on link "**** 8803" at bounding box center [323, 267] width 248 height 22
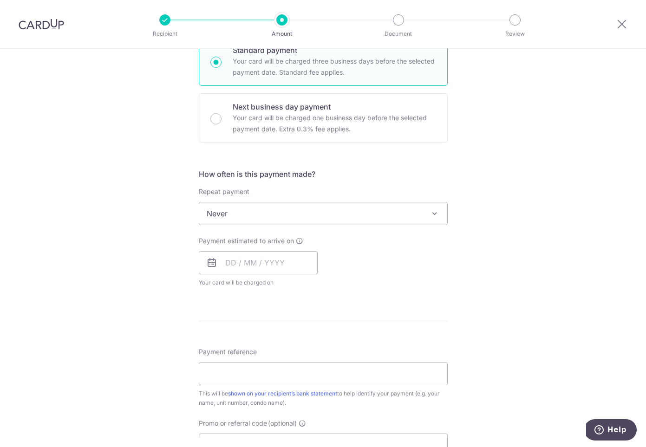
scroll to position [241, 0]
click at [230, 263] on input "text" at bounding box center [258, 261] width 119 height 23
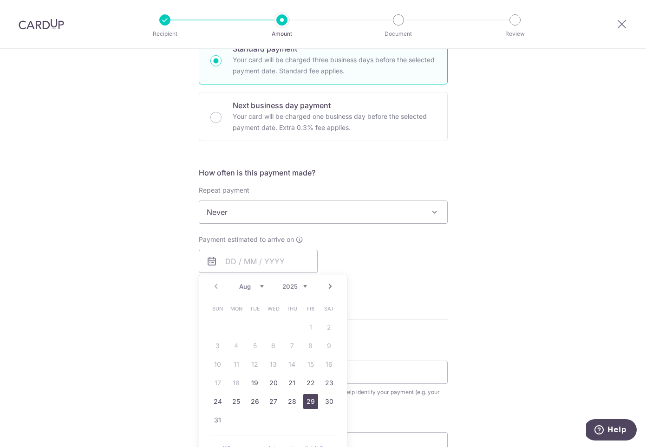
click at [306, 400] on link "29" at bounding box center [310, 401] width 15 height 15
type input "[DATE]"
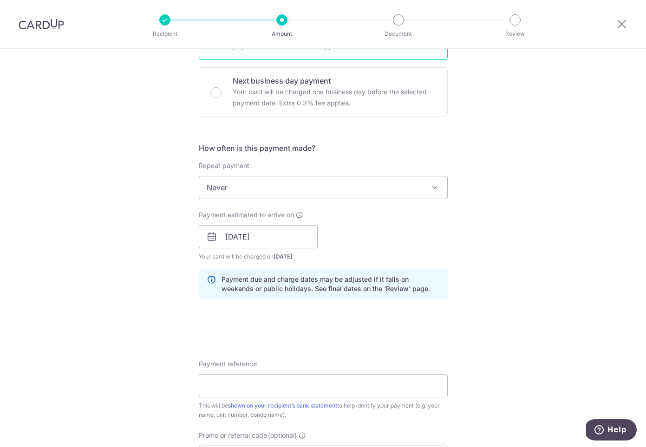
scroll to position [268, 0]
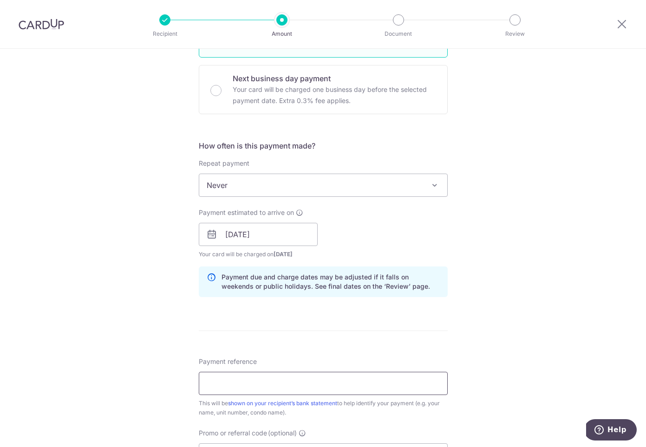
click at [293, 381] on input "Payment reference" at bounding box center [323, 383] width 249 height 23
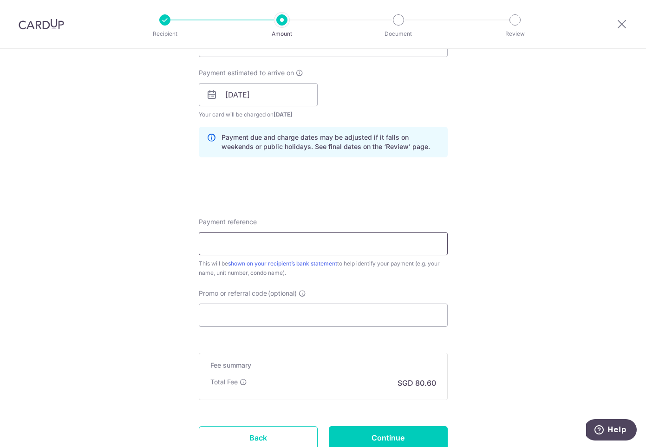
scroll to position [409, 0]
type input "P"
type input "September rent payment"
click at [231, 309] on input "Promo or referral code (optional)" at bounding box center [323, 313] width 249 height 23
paste input "SAVERENT179"
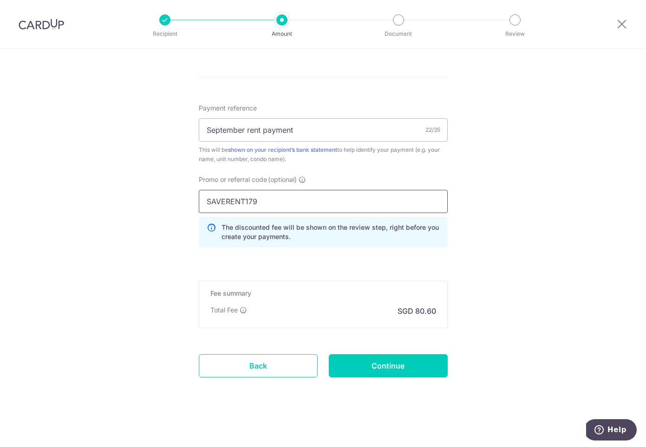
scroll to position [522, 0]
type input "SAVERENT179"
click at [410, 368] on input "Continue" at bounding box center [388, 366] width 119 height 23
type input "Create Schedule"
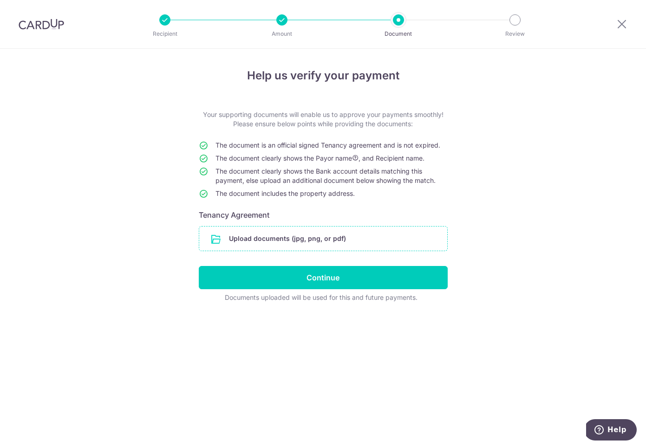
click at [273, 237] on input "file" at bounding box center [323, 239] width 248 height 24
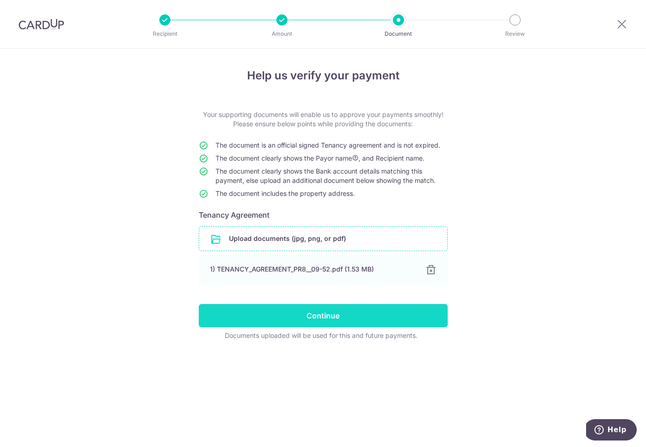
click at [333, 314] on input "Continue" at bounding box center [323, 315] width 249 height 23
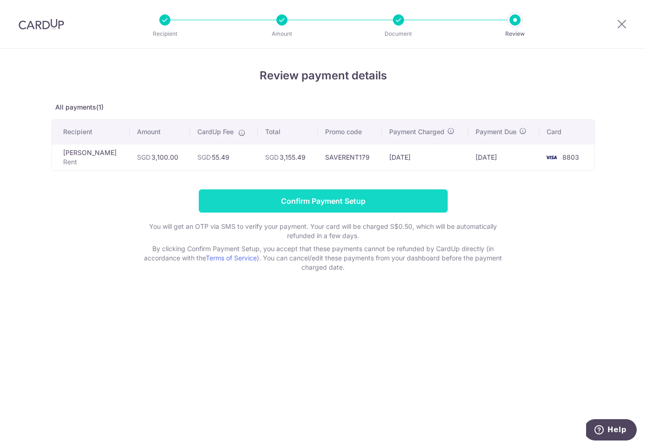
click at [319, 203] on input "Confirm Payment Setup" at bounding box center [323, 201] width 249 height 23
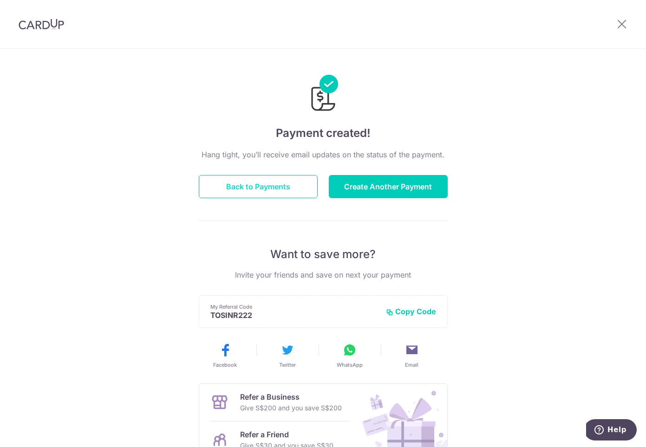
click at [268, 188] on button "Back to Payments" at bounding box center [258, 186] width 119 height 23
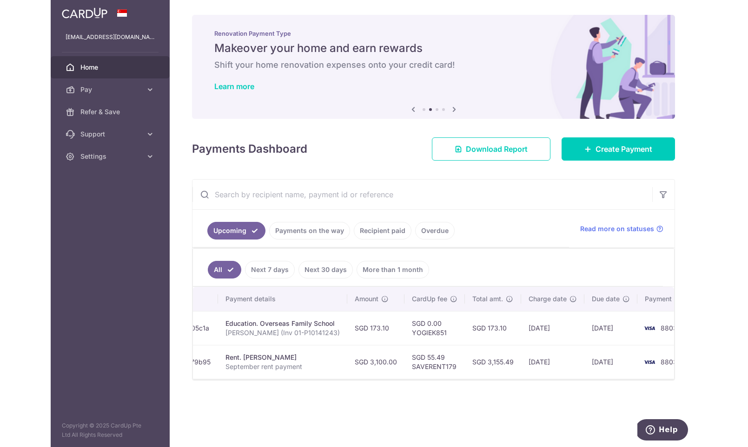
scroll to position [0, 188]
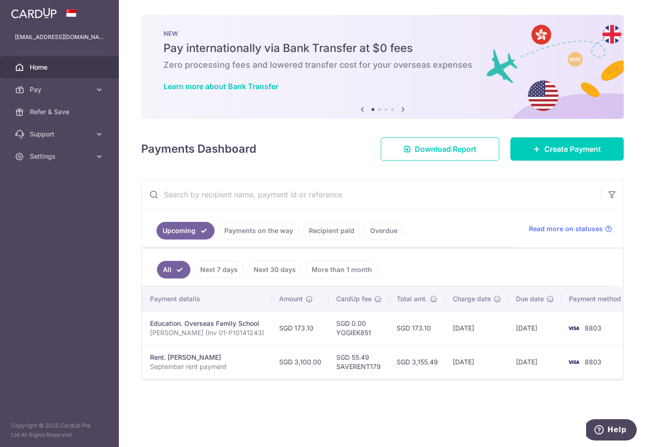
click at [194, 359] on div "Rent. [PERSON_NAME]" at bounding box center [207, 357] width 114 height 9
click at [9, 342] on aside "rtosin@gmail.com Home Pay Payments Recipients Cards Refer & Save Support FAQ Co…" at bounding box center [59, 223] width 119 height 447
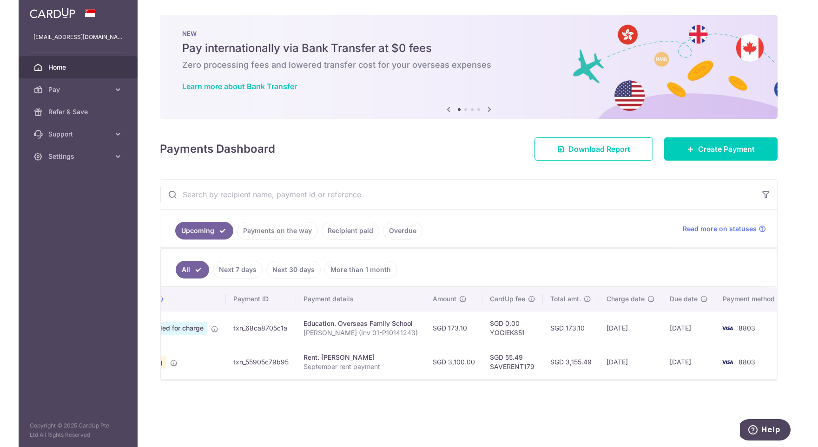
scroll to position [0, 17]
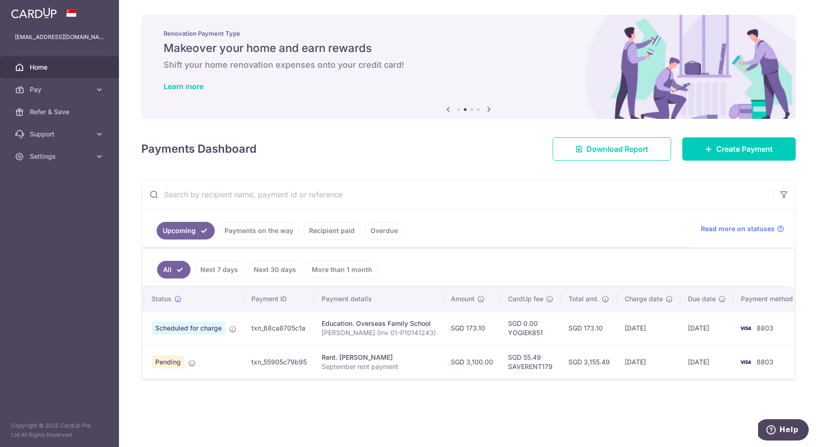
click at [271, 363] on td "txn_55905c79b95" at bounding box center [279, 362] width 70 height 34
click at [350, 359] on div "Rent. [PERSON_NAME]" at bounding box center [379, 357] width 114 height 9
click at [490, 362] on td "SGD 3,100.00" at bounding box center [471, 362] width 57 height 34
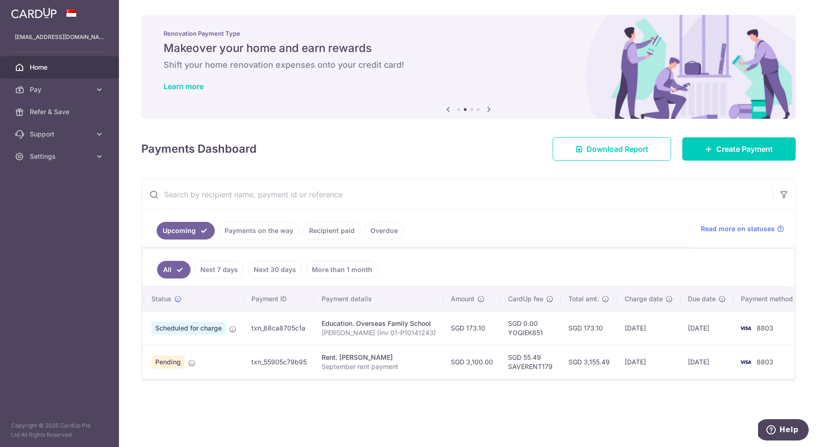
click at [516, 363] on td "SGD 55.49 SAVERENT179" at bounding box center [530, 362] width 60 height 34
click at [646, 364] on td "[DATE]" at bounding box center [706, 362] width 53 height 34
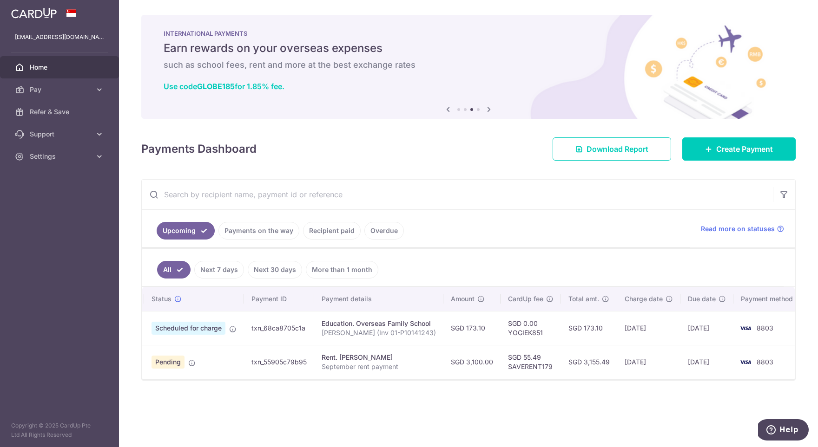
click at [381, 361] on div "Rent. [PERSON_NAME]" at bounding box center [379, 357] width 114 height 9
click at [373, 365] on p "September rent payment" at bounding box center [379, 366] width 114 height 9
click at [96, 89] on icon at bounding box center [99, 89] width 9 height 9
click at [161, 364] on span "Pending" at bounding box center [167, 362] width 33 height 13
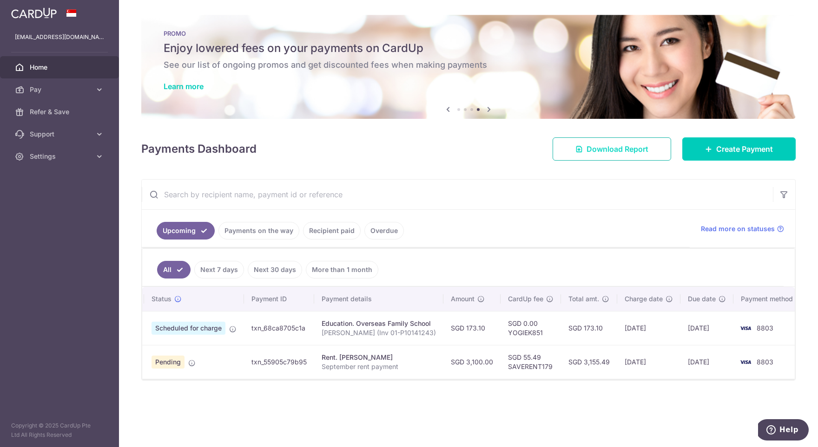
click at [607, 149] on span "Download Report" at bounding box center [617, 149] width 62 height 11
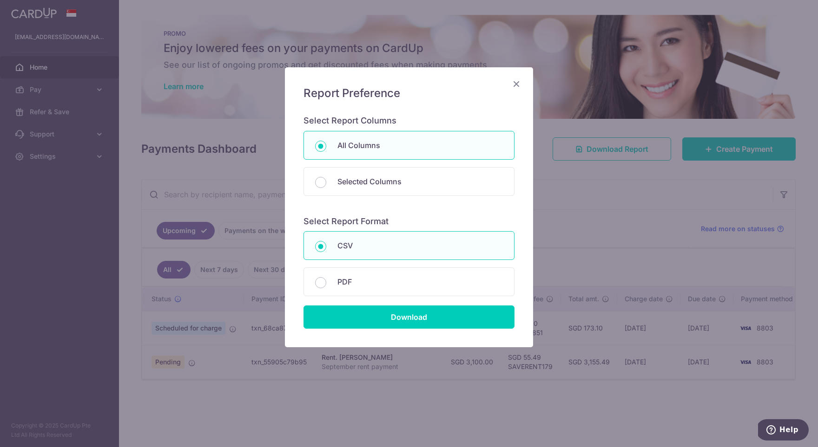
click at [516, 82] on icon "Close" at bounding box center [516, 84] width 11 height 12
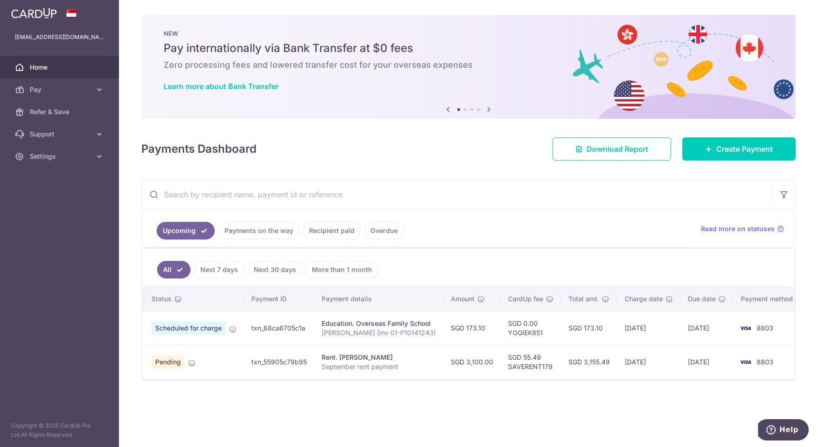
click at [341, 355] on div "Rent. [PERSON_NAME]" at bounding box center [379, 357] width 114 height 9
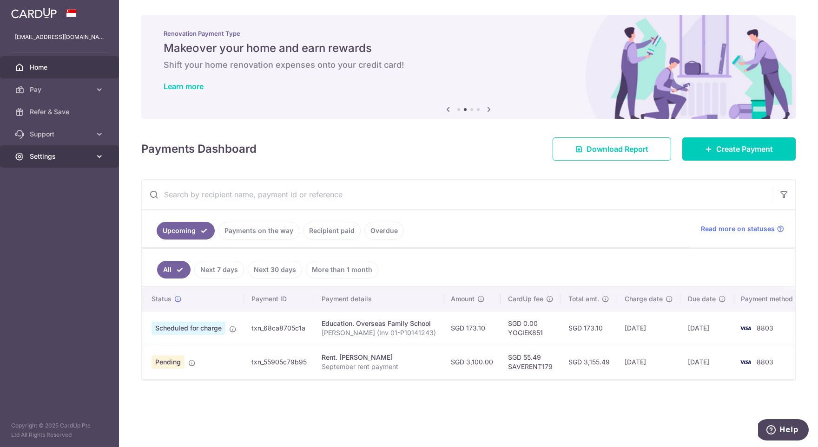
click at [100, 158] on icon at bounding box center [99, 156] width 9 height 9
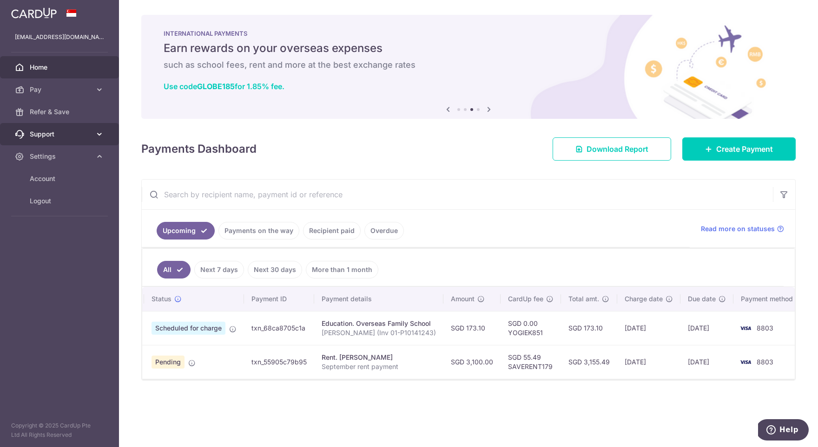
click at [100, 134] on icon at bounding box center [99, 134] width 9 height 9
click at [266, 331] on td "txn_68ca8705c1a" at bounding box center [279, 328] width 70 height 34
click at [270, 331] on td "txn_68ca8705c1a" at bounding box center [279, 328] width 70 height 34
click at [329, 331] on p "[PERSON_NAME] (Inv 01-P10141243)" at bounding box center [379, 333] width 114 height 9
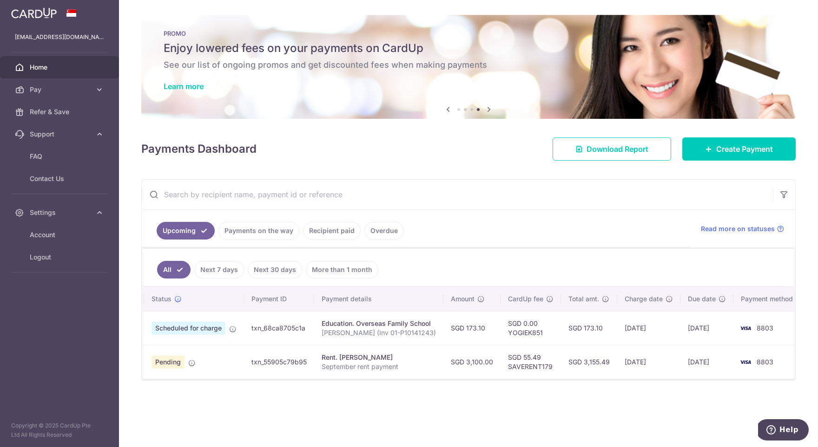
click at [221, 330] on span "Scheduled for charge" at bounding box center [188, 328] width 74 height 13
click at [177, 334] on span "Scheduled for charge" at bounding box center [188, 328] width 74 height 13
drag, startPoint x: 623, startPoint y: 329, endPoint x: 694, endPoint y: 332, distance: 70.7
click at [646, 332] on tr "Update payment Cancel payment Scheduled for charge txn_68ca8705c1a Education. O…" at bounding box center [470, 328] width 678 height 34
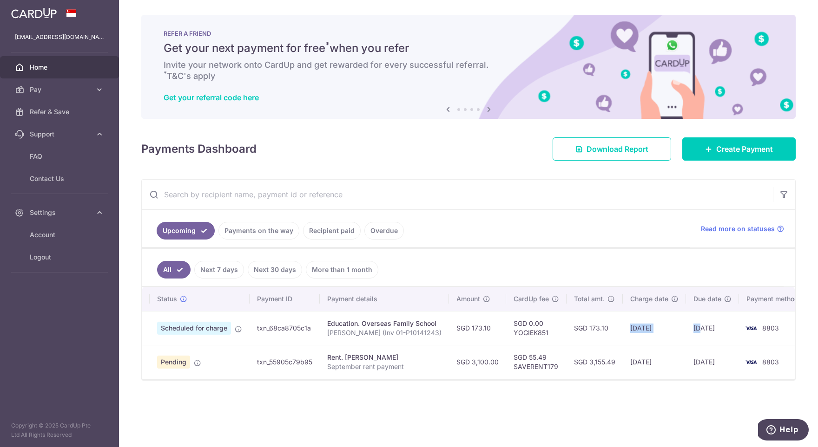
scroll to position [0, 10]
click at [643, 335] on td "[DATE]" at bounding box center [655, 328] width 63 height 34
drag, startPoint x: 633, startPoint y: 363, endPoint x: 666, endPoint y: 364, distance: 33.0
click at [646, 364] on td "[DATE]" at bounding box center [660, 362] width 63 height 34
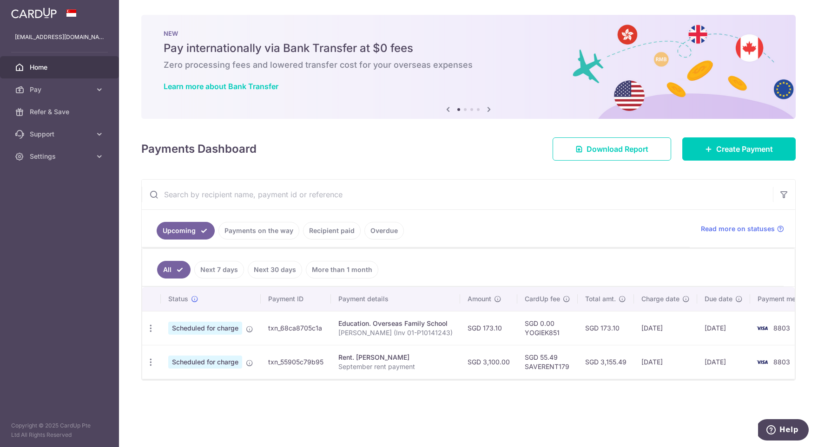
drag, startPoint x: 358, startPoint y: 364, endPoint x: 448, endPoint y: 361, distance: 90.2
click at [448, 361] on td "Rent. Tang Hui Ling September rent payment" at bounding box center [395, 362] width 129 height 34
click at [420, 363] on p "September rent payment" at bounding box center [395, 366] width 114 height 9
click at [413, 368] on p "September rent payment" at bounding box center [395, 366] width 114 height 9
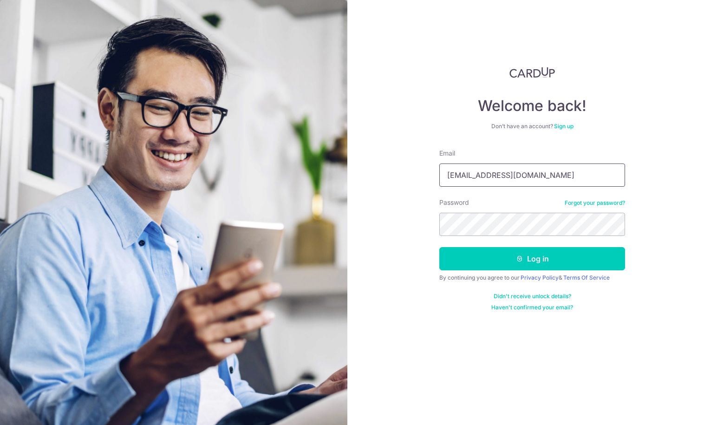
type input "[EMAIL_ADDRESS][DOMAIN_NAME]"
click at [514, 263] on button "Log in" at bounding box center [533, 258] width 186 height 23
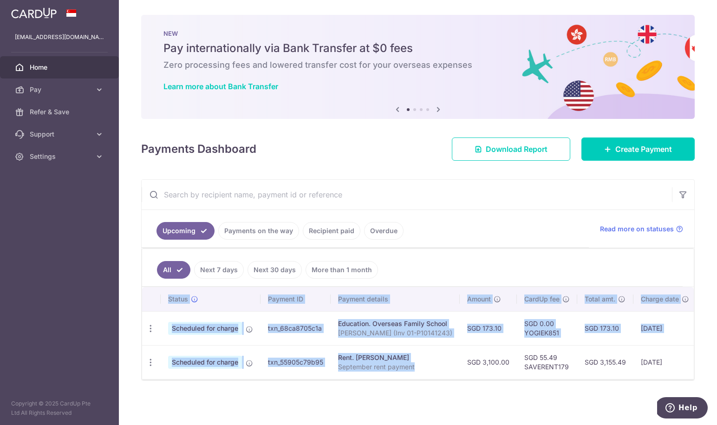
drag, startPoint x: 384, startPoint y: 379, endPoint x: 455, endPoint y: 380, distance: 71.1
click at [455, 379] on div "Status Payment ID Payment details Amount CardUp fee Total amt. Charge date Due …" at bounding box center [418, 333] width 552 height 92
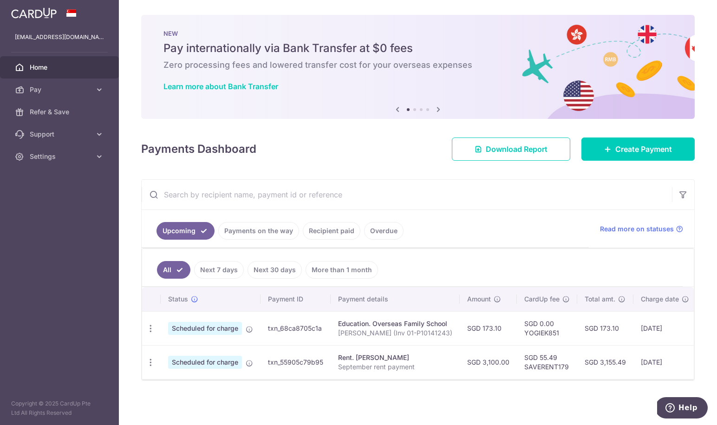
click at [474, 376] on td "SGD 3,100.00" at bounding box center [488, 362] width 57 height 34
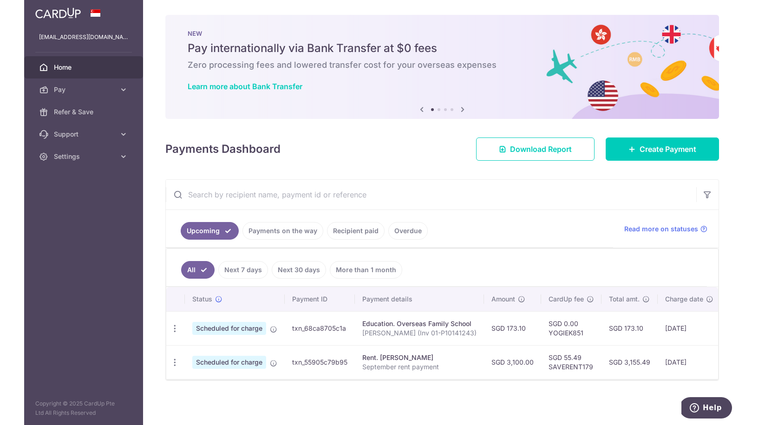
scroll to position [0, 122]
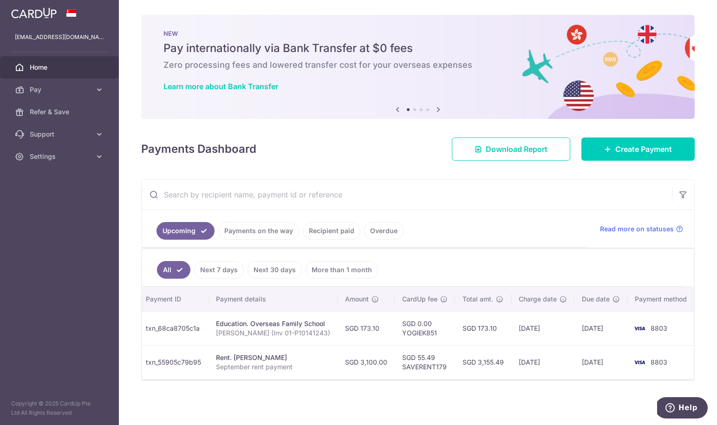
click at [655, 363] on span "8803" at bounding box center [659, 362] width 17 height 8
click at [631, 365] on img at bounding box center [640, 362] width 19 height 11
click at [177, 331] on td "txn_68ca8705c1a" at bounding box center [173, 328] width 70 height 34
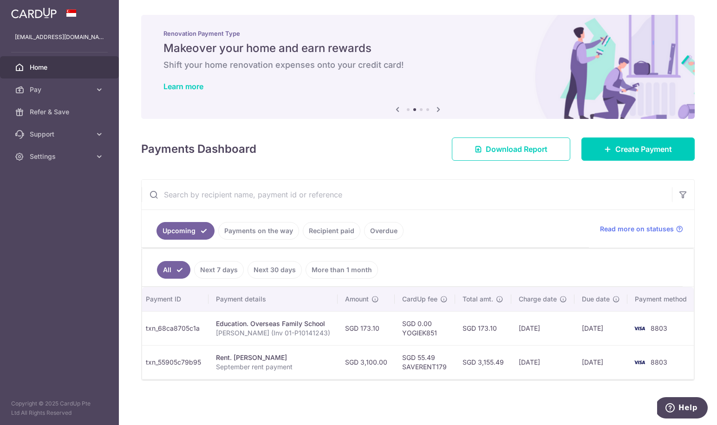
click at [174, 361] on td "txn_55905c79b95" at bounding box center [173, 362] width 70 height 34
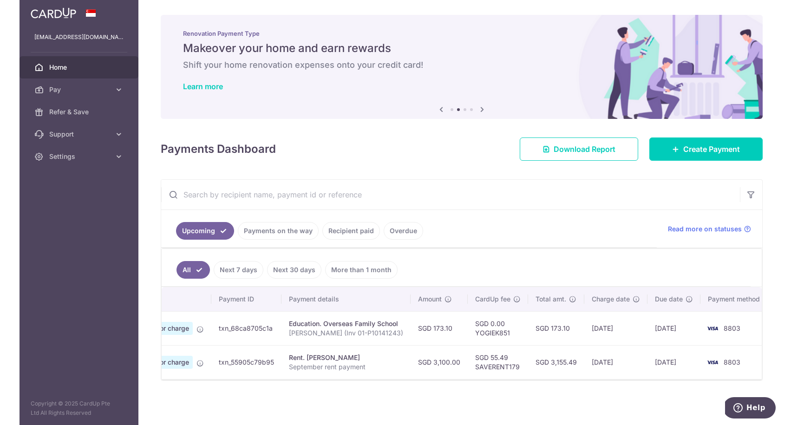
scroll to position [0, 30]
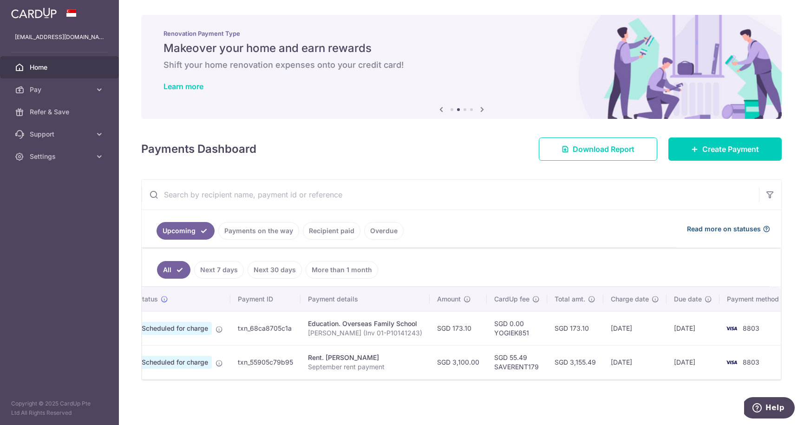
click at [717, 226] on icon at bounding box center [766, 228] width 7 height 7
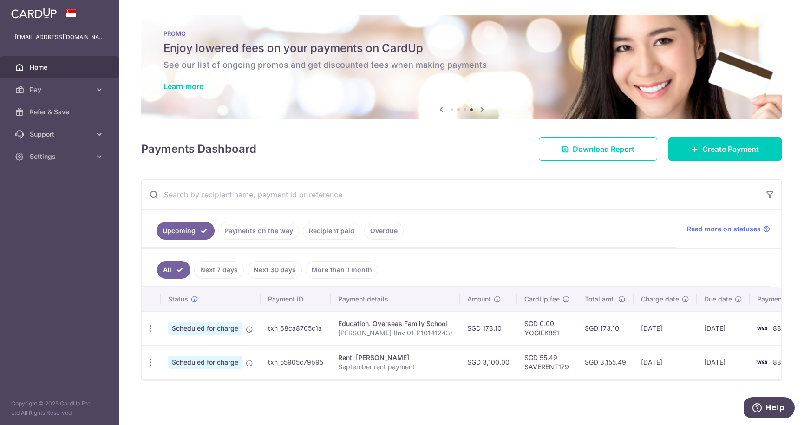
scroll to position [0, 0]
click at [146, 334] on icon "button" at bounding box center [151, 329] width 10 height 10
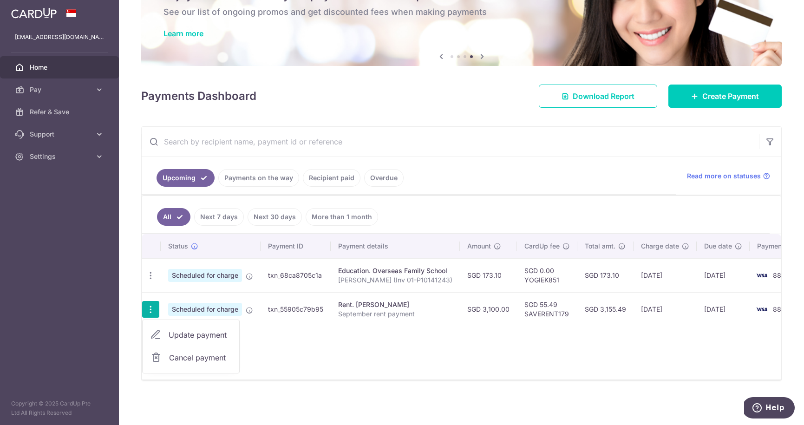
scroll to position [58, 0]
click at [206, 330] on span "Update payment" at bounding box center [200, 334] width 63 height 11
radio input "true"
type input "3,100.00"
type input "[DATE]"
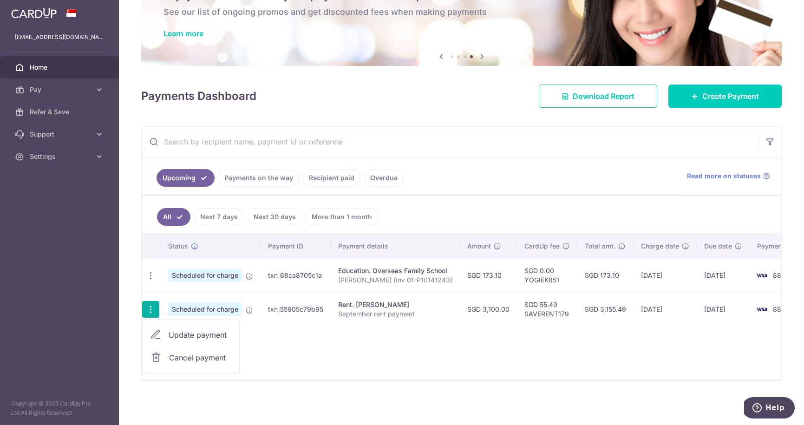
type input "September rent payment"
type input "SAVERENT179"
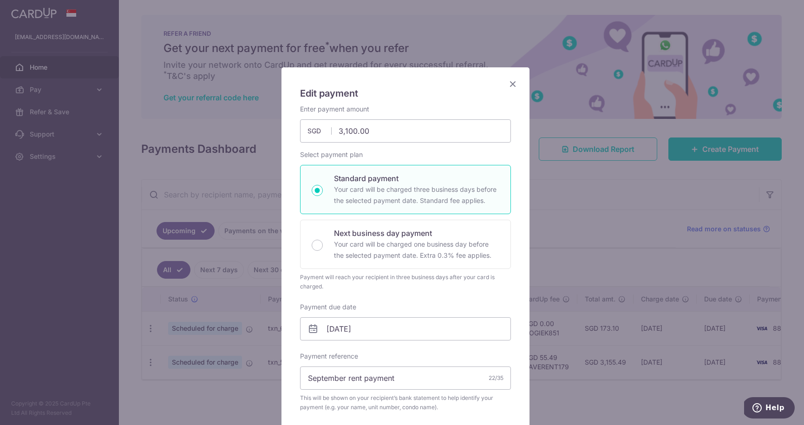
scroll to position [0, 0]
click at [509, 84] on icon "Close" at bounding box center [512, 84] width 11 height 12
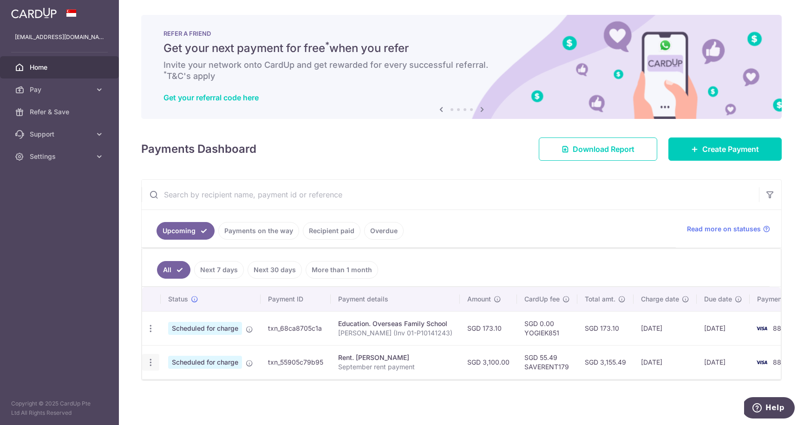
click at [145, 359] on div "Update payment Cancel payment" at bounding box center [150, 362] width 17 height 17
click at [149, 334] on icon "button" at bounding box center [151, 329] width 10 height 10
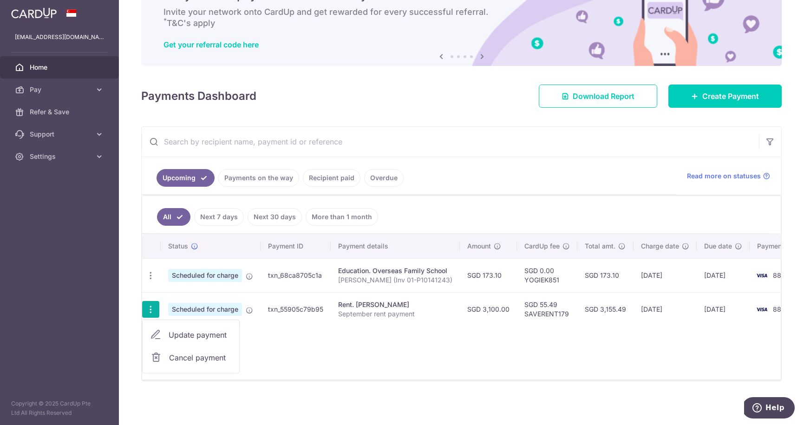
click at [357, 346] on div "Status Payment ID Payment details Amount CardUp fee Total amt. Charge date Due …" at bounding box center [461, 306] width 639 height 145
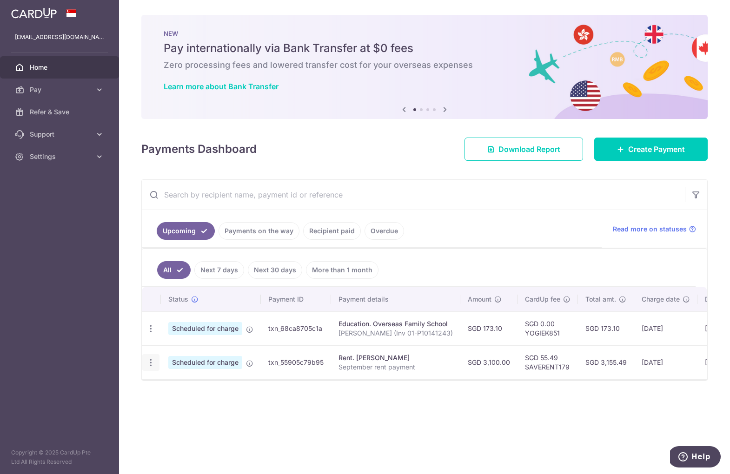
click at [149, 334] on icon "button" at bounding box center [151, 329] width 10 height 10
click at [188, 385] on span "Update payment" at bounding box center [200, 387] width 63 height 11
radio input "true"
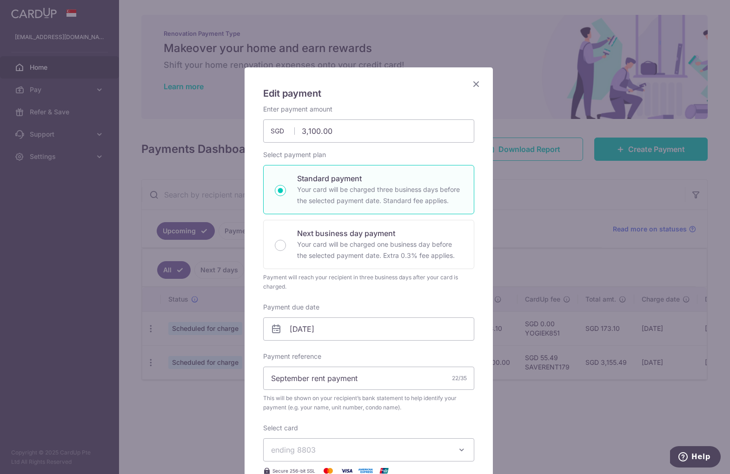
click at [471, 79] on icon "Close" at bounding box center [475, 84] width 11 height 12
